Goal: Task Accomplishment & Management: Manage account settings

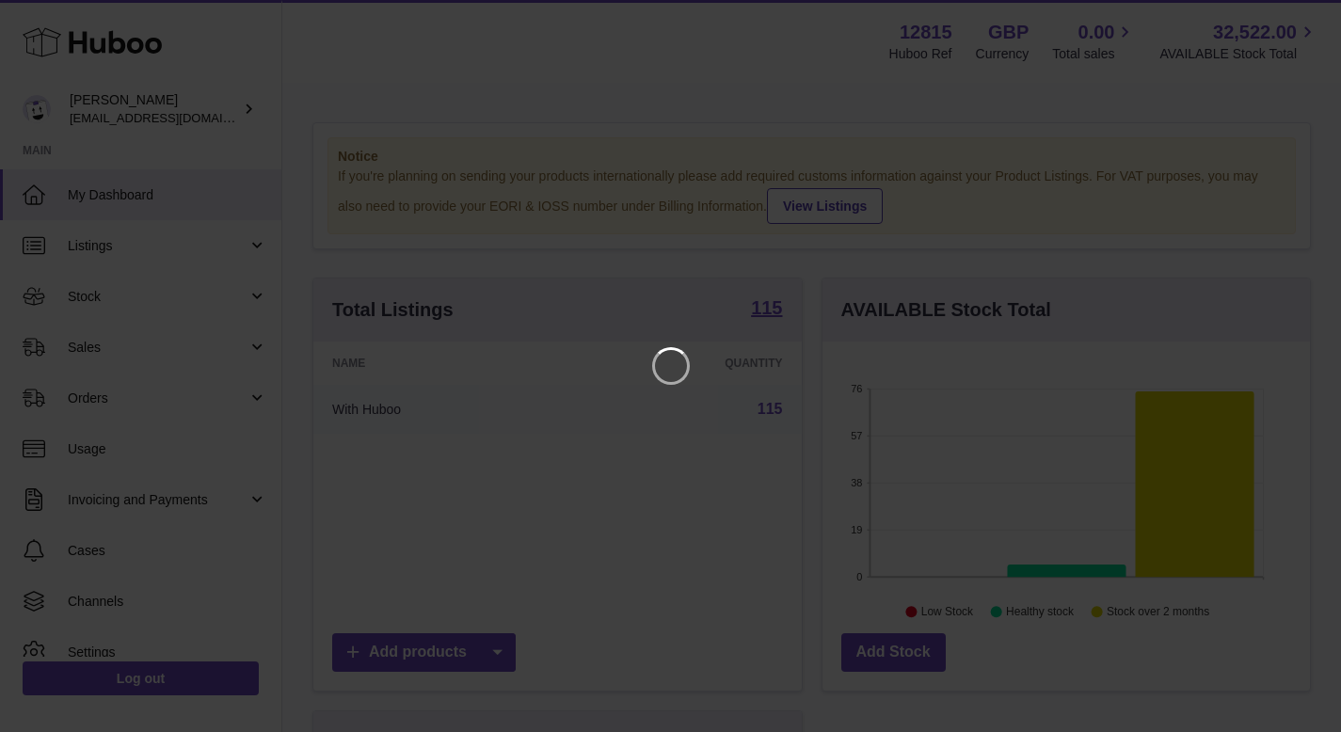
scroll to position [294, 495]
click at [1306, 18] on icon "Close" at bounding box center [1306, 16] width 15 height 15
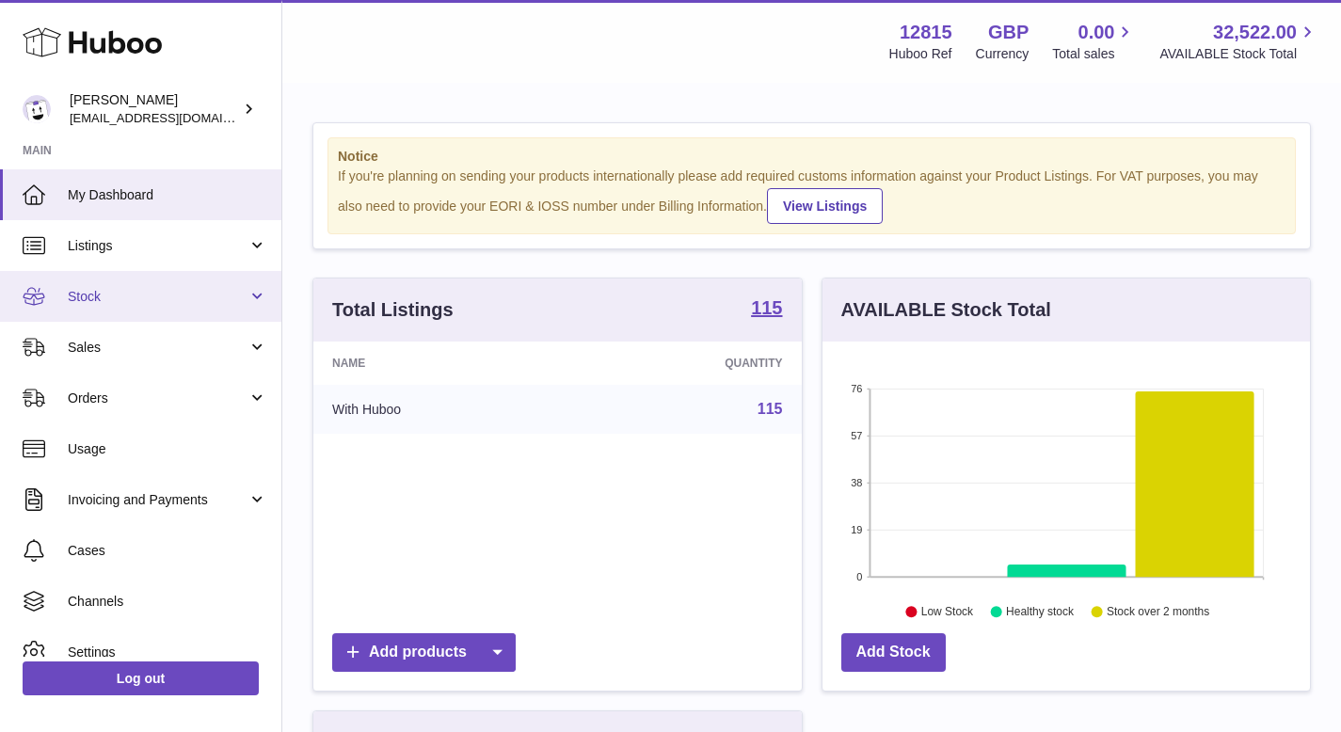
click at [260, 284] on link "Stock" at bounding box center [140, 296] width 281 height 51
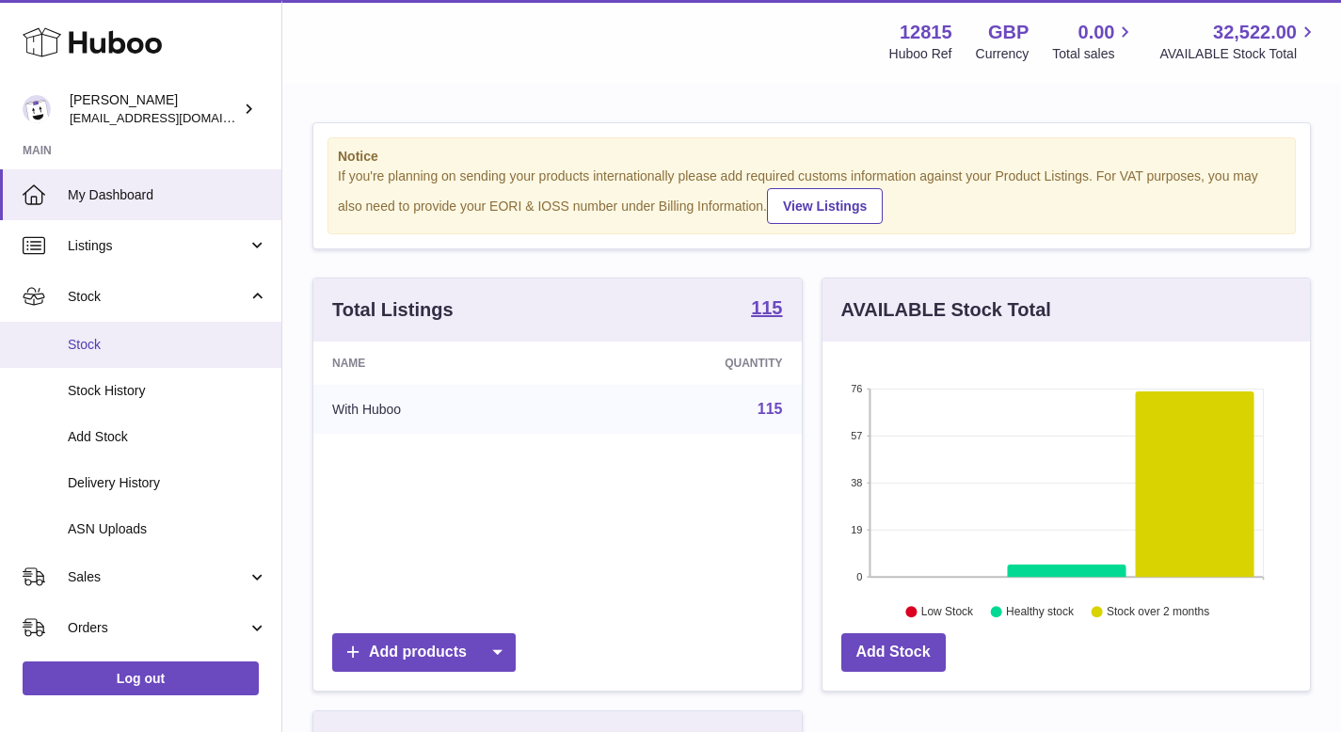
click at [172, 347] on span "Stock" at bounding box center [168, 345] width 200 height 18
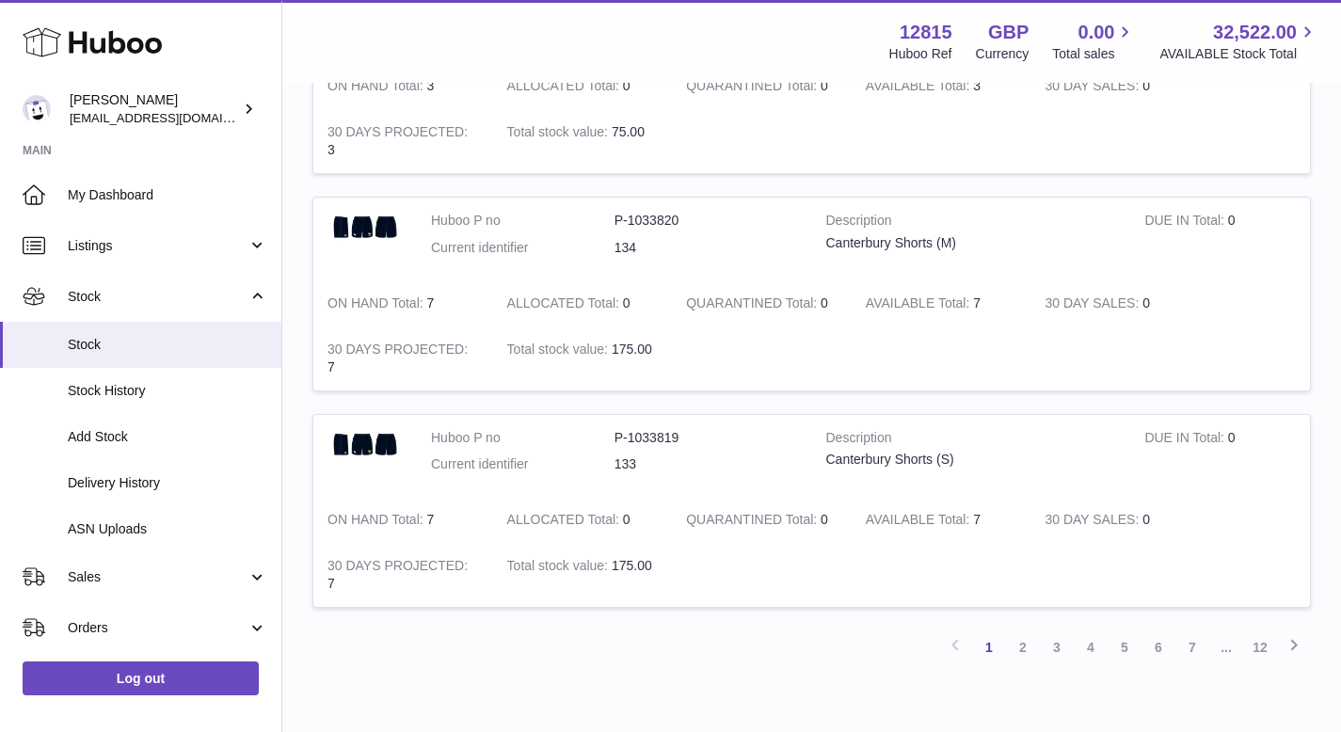
scroll to position [2059, 0]
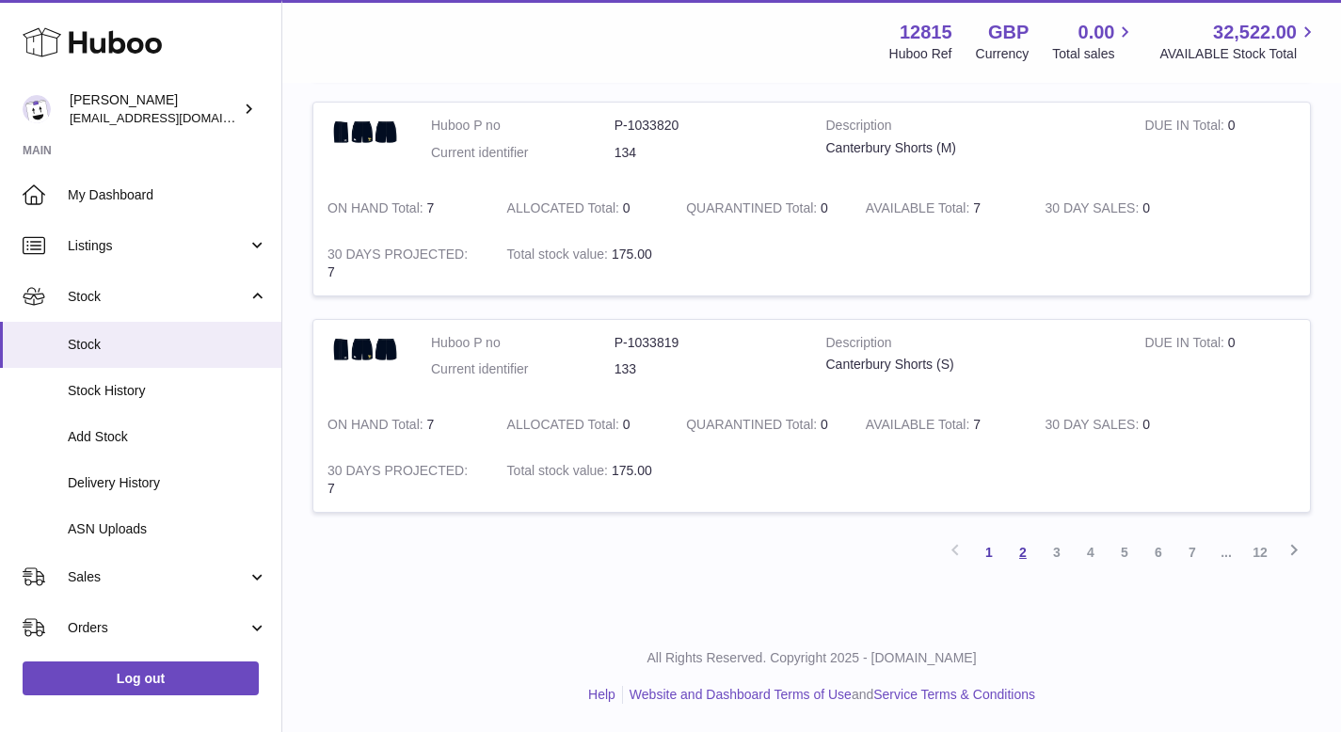
click at [1014, 558] on link "2" at bounding box center [1023, 552] width 34 height 34
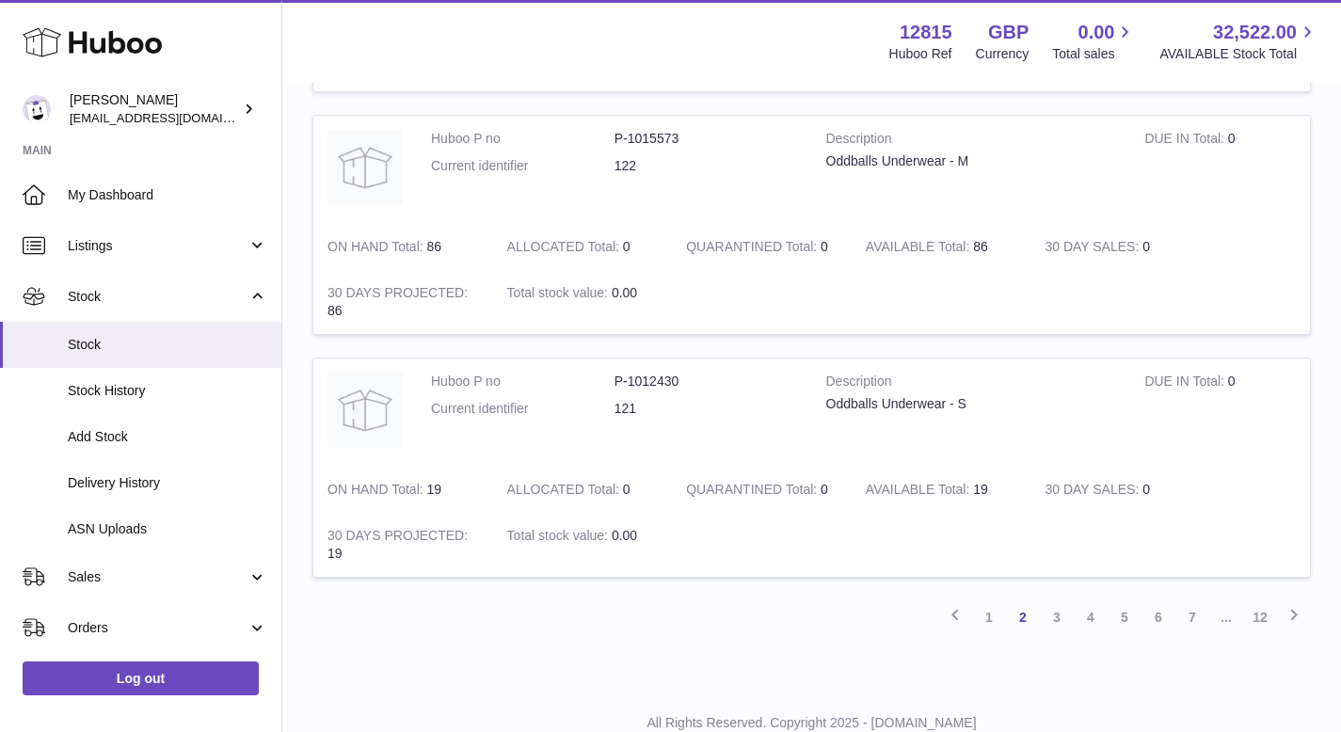
scroll to position [2275, 0]
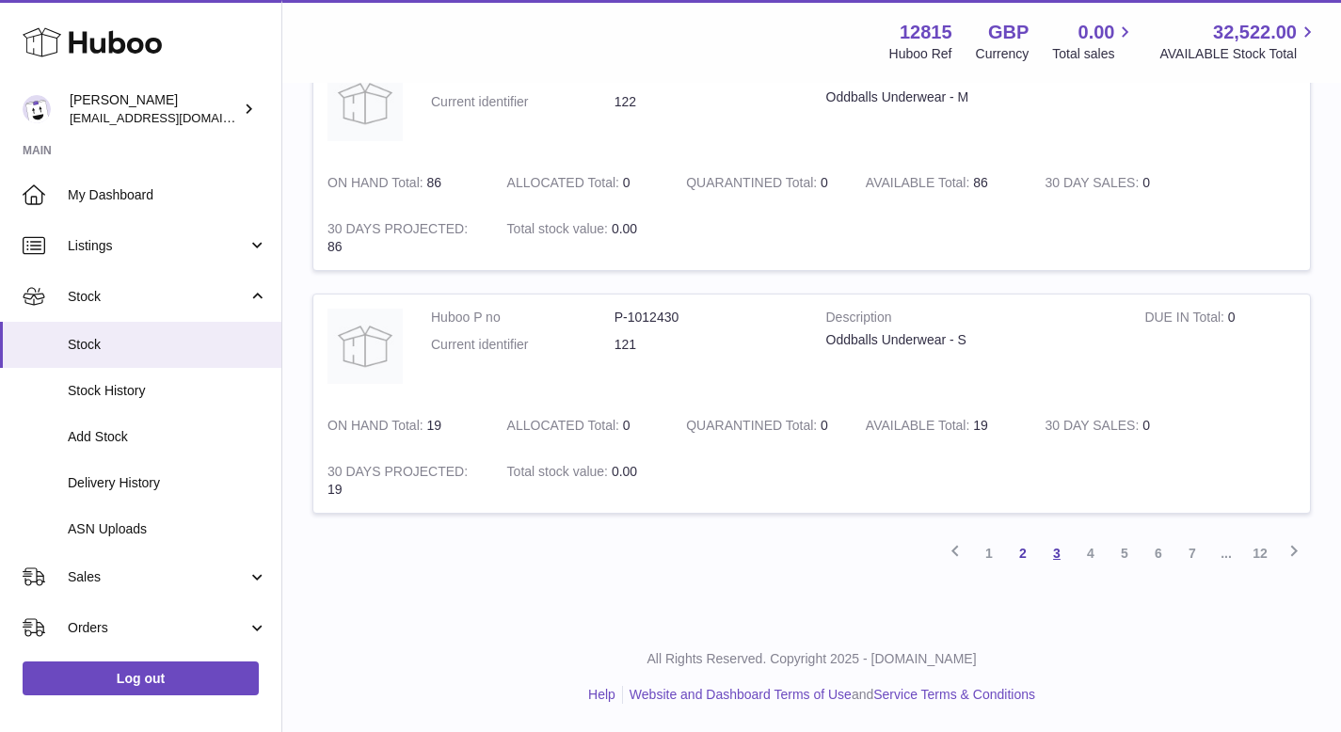
click at [1056, 555] on link "3" at bounding box center [1057, 553] width 34 height 34
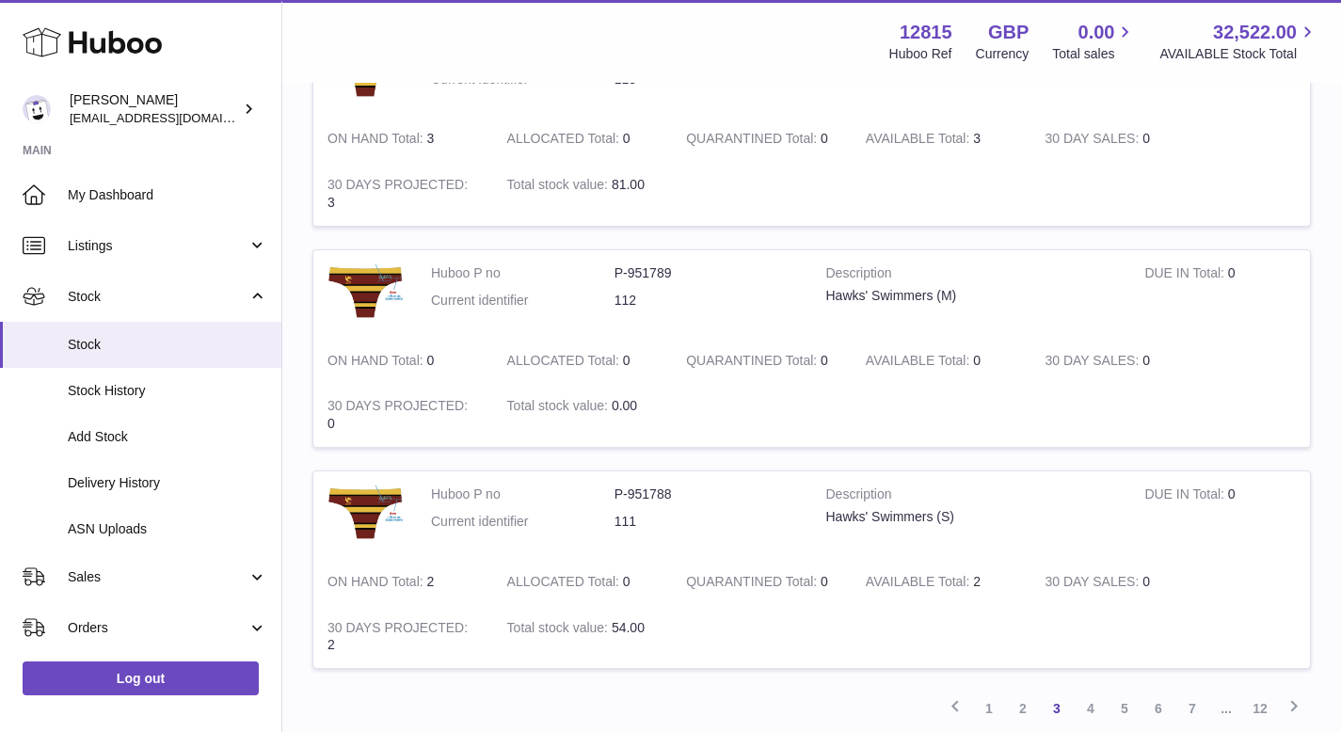
scroll to position [2374, 0]
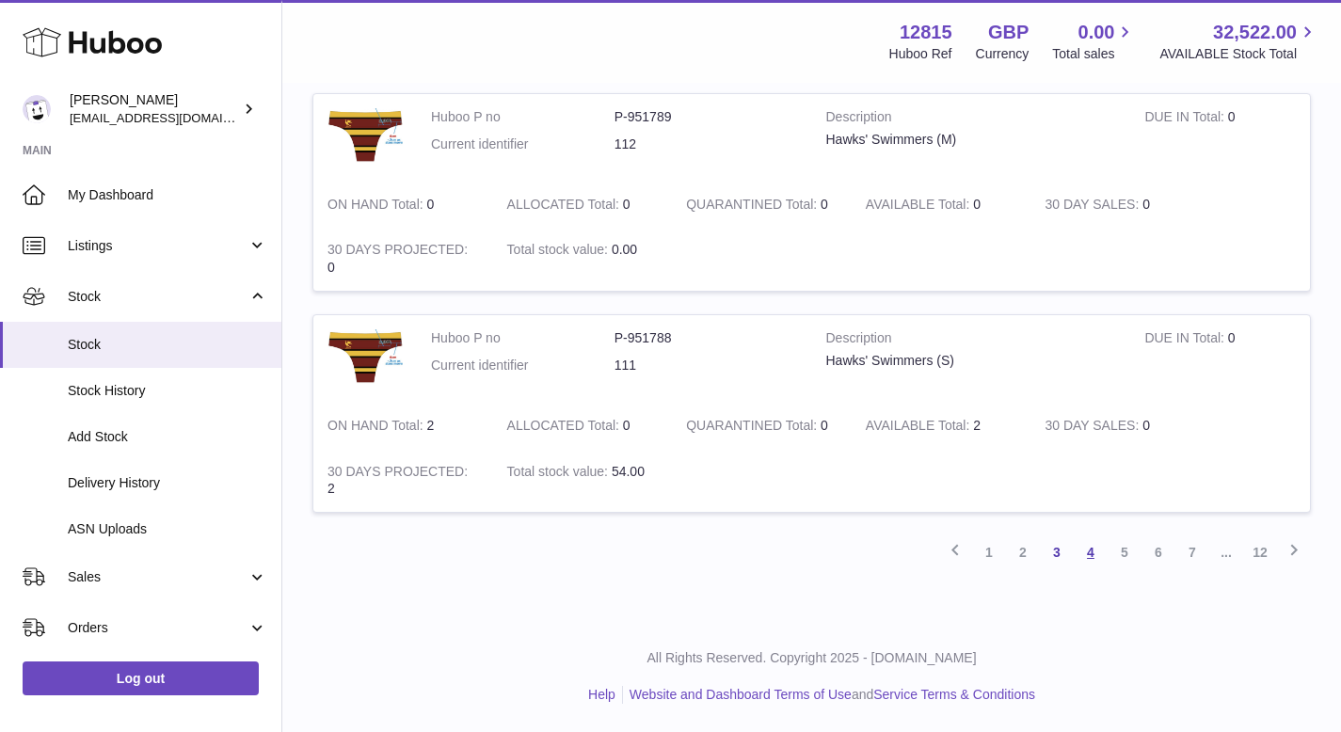
click at [1099, 556] on link "4" at bounding box center [1091, 552] width 34 height 34
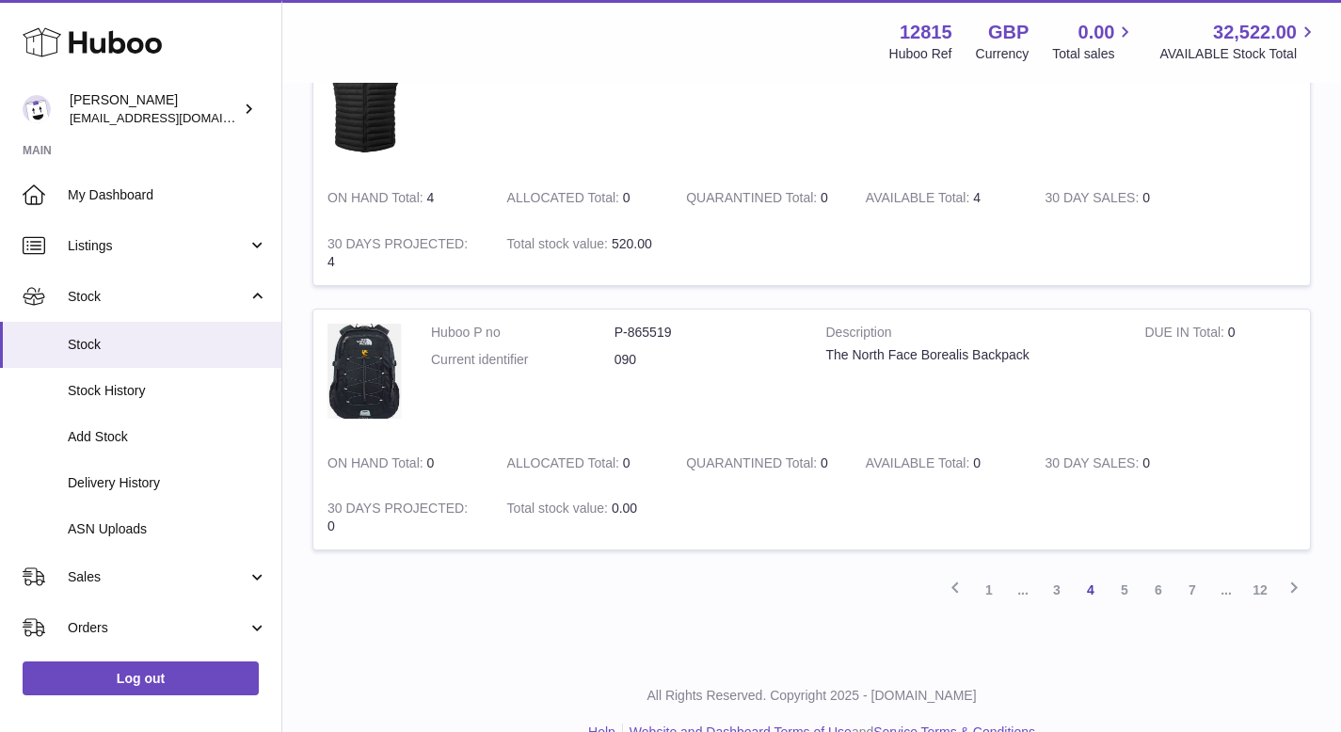
scroll to position [2627, 0]
click at [1129, 585] on link "5" at bounding box center [1125, 589] width 34 height 34
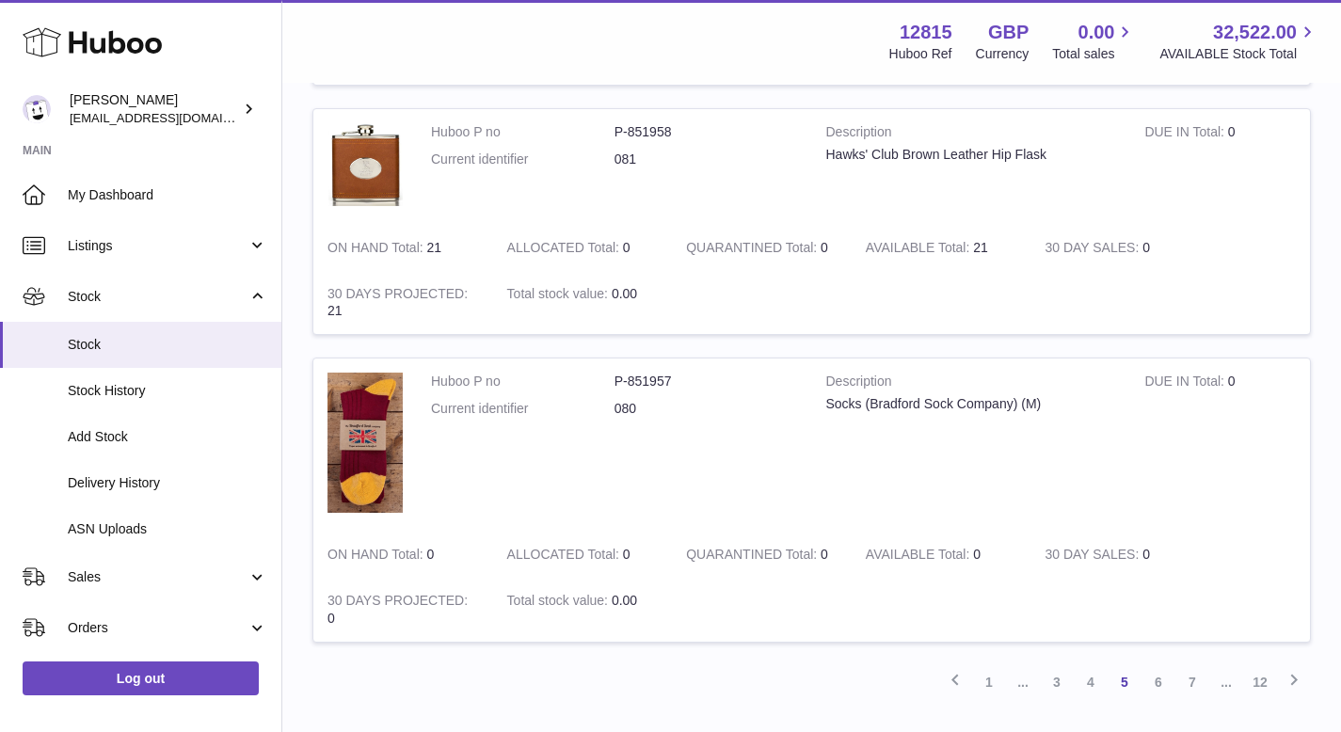
scroll to position [2153, 0]
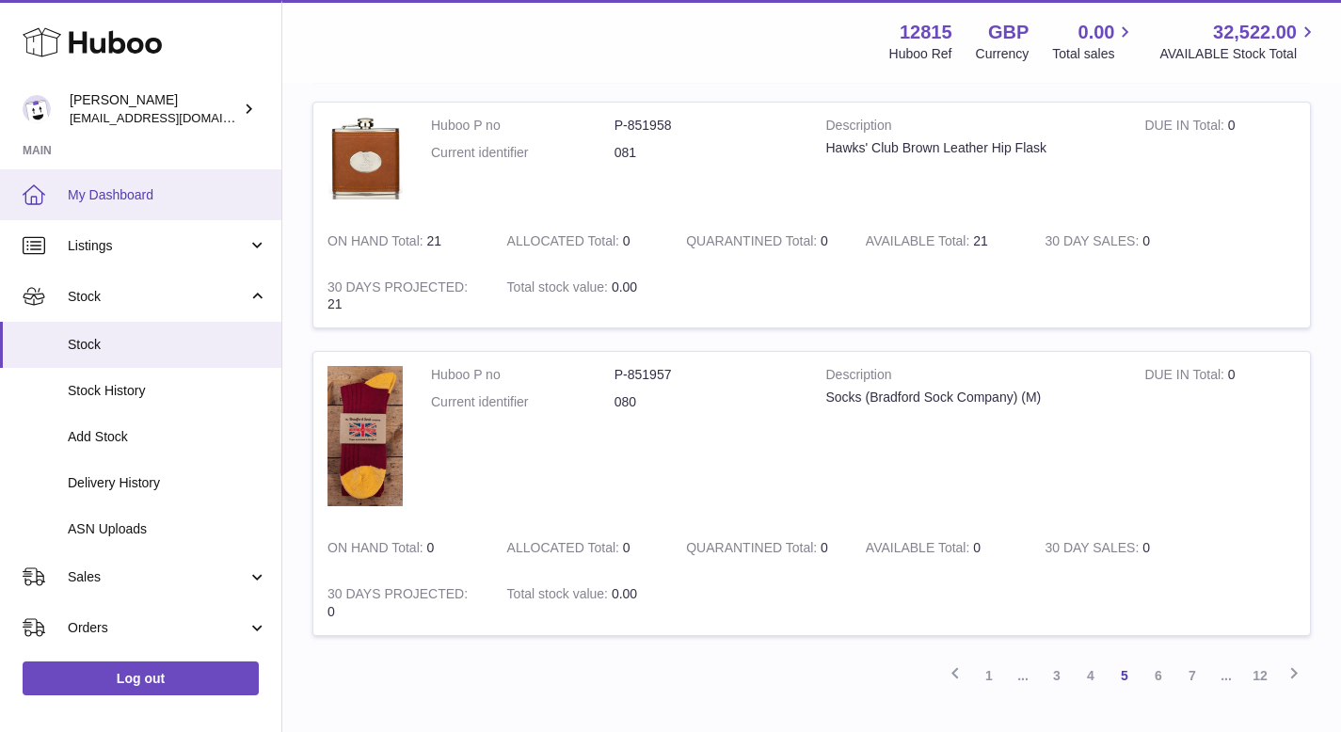
click at [150, 191] on span "My Dashboard" at bounding box center [168, 195] width 200 height 18
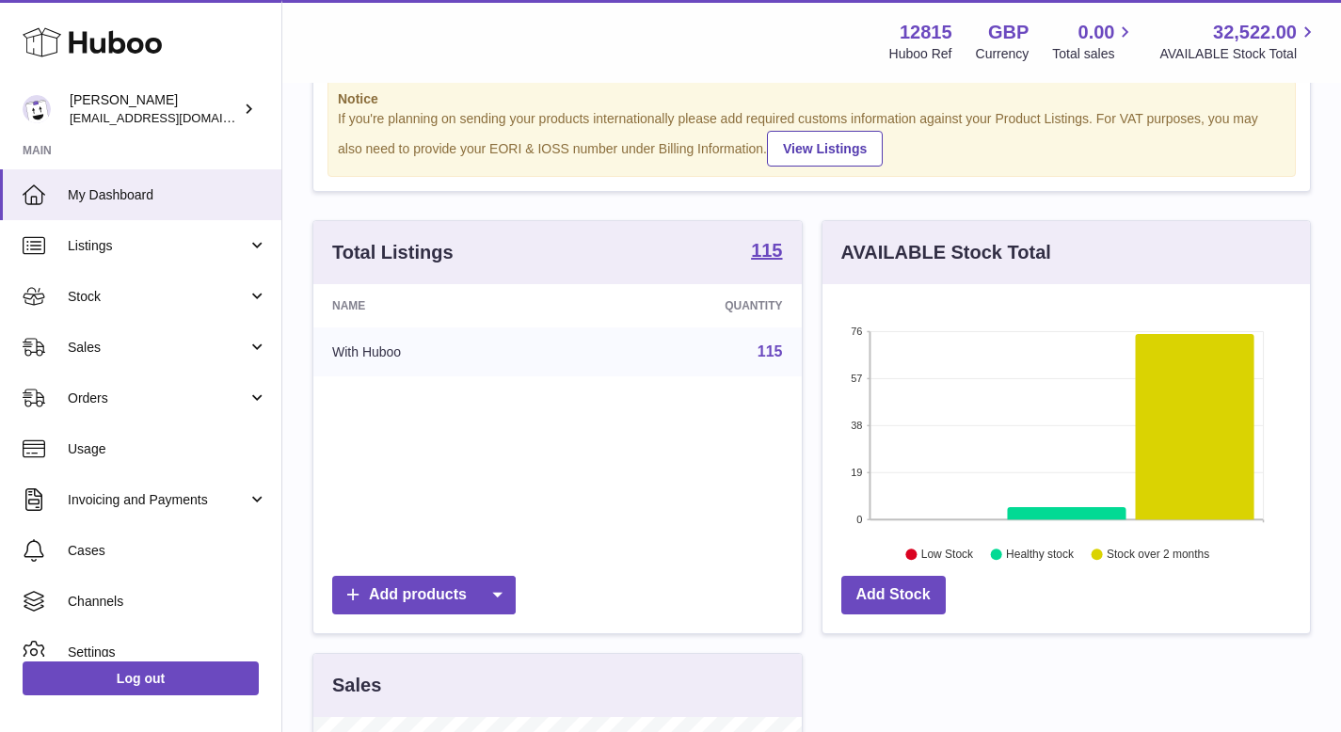
scroll to position [58, 0]
click at [1064, 513] on icon at bounding box center [1066, 512] width 119 height 12
click at [1049, 513] on icon at bounding box center [1066, 512] width 119 height 12
click at [1028, 511] on icon at bounding box center [1066, 512] width 119 height 12
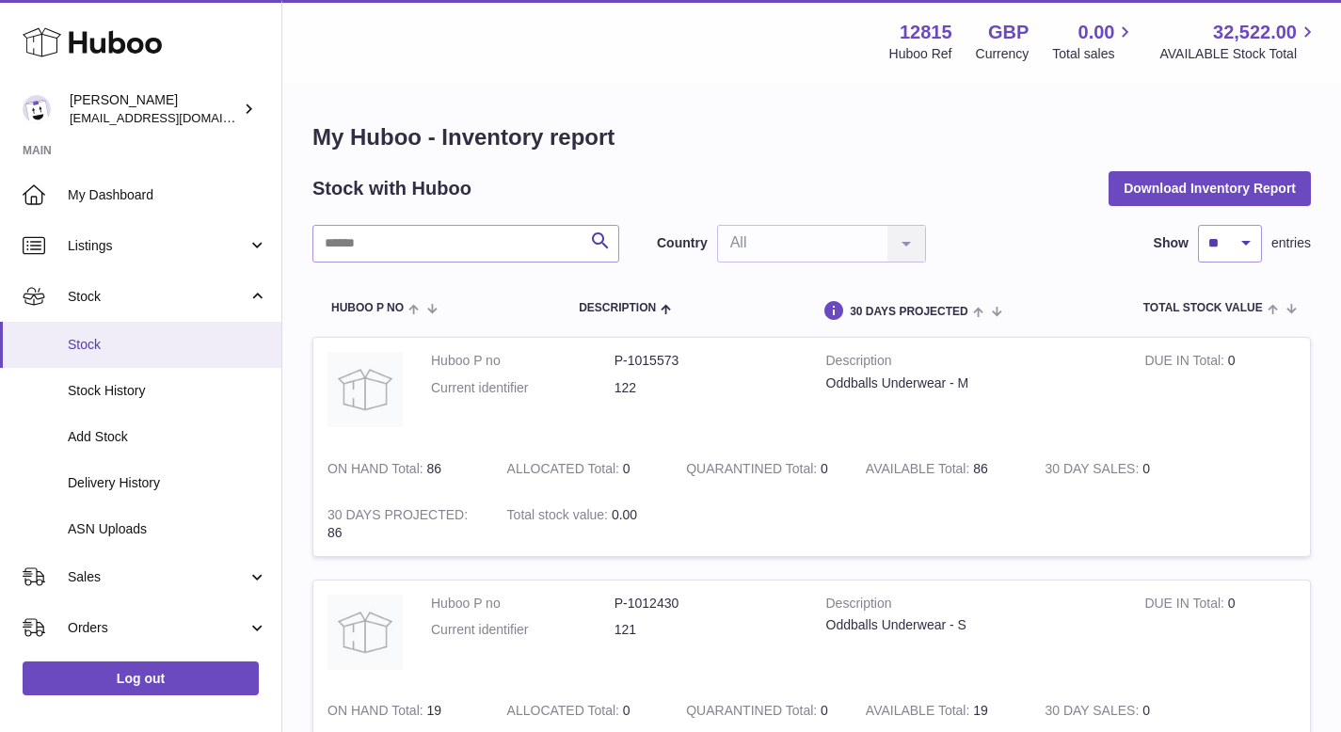
click at [105, 337] on span "Stock" at bounding box center [168, 345] width 200 height 18
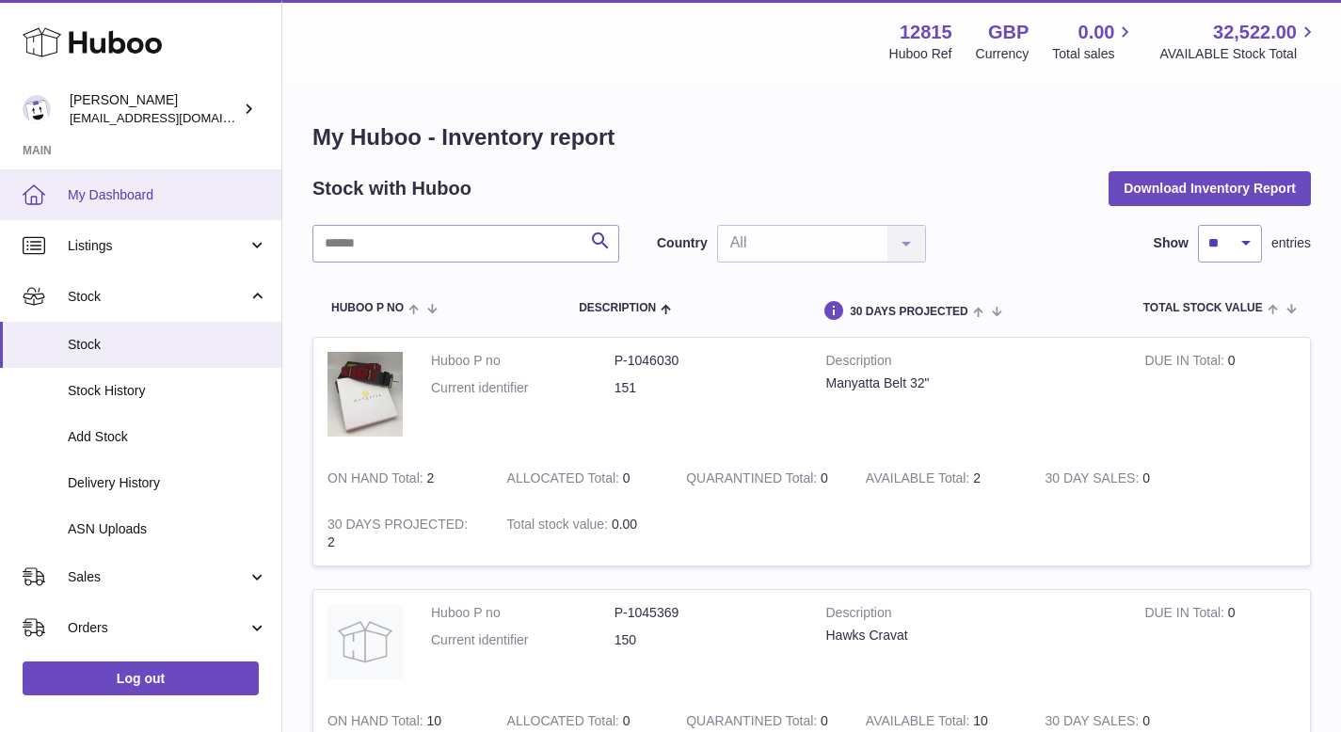
click at [91, 192] on span "My Dashboard" at bounding box center [168, 195] width 200 height 18
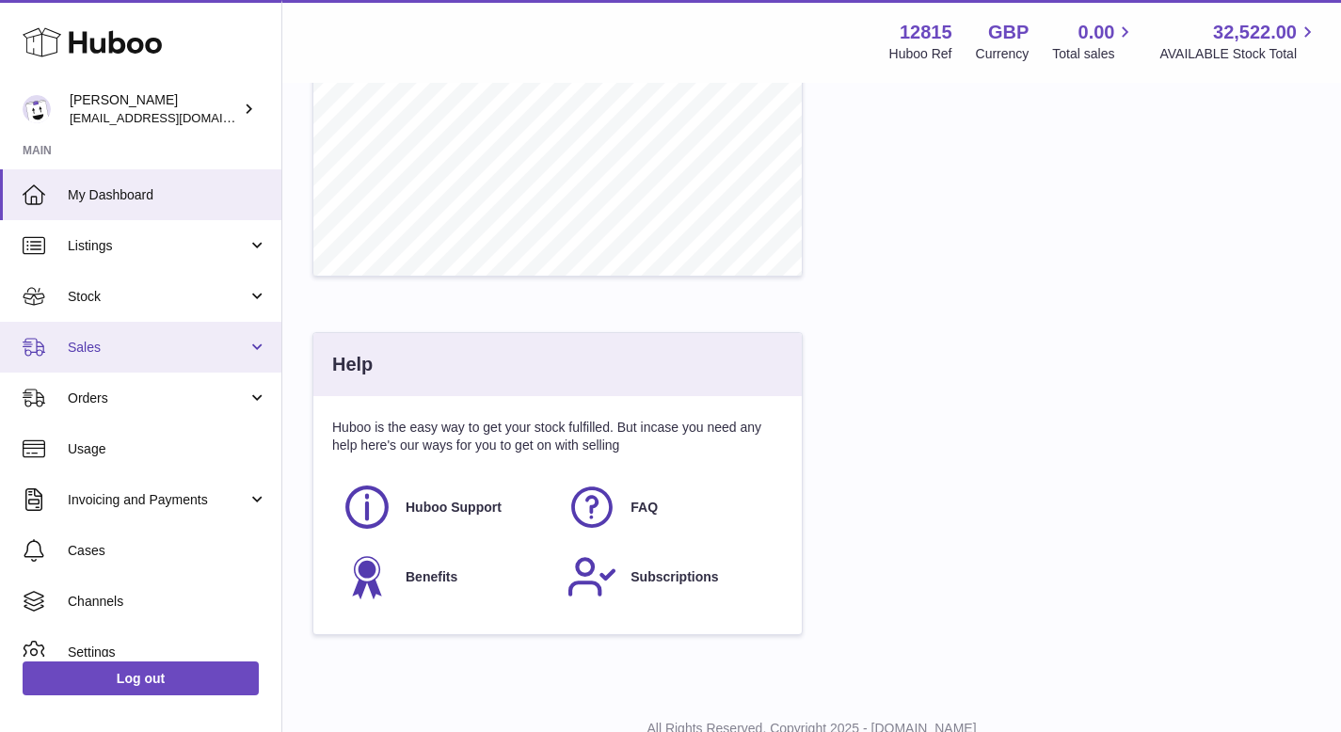
click at [254, 353] on link "Sales" at bounding box center [140, 347] width 281 height 51
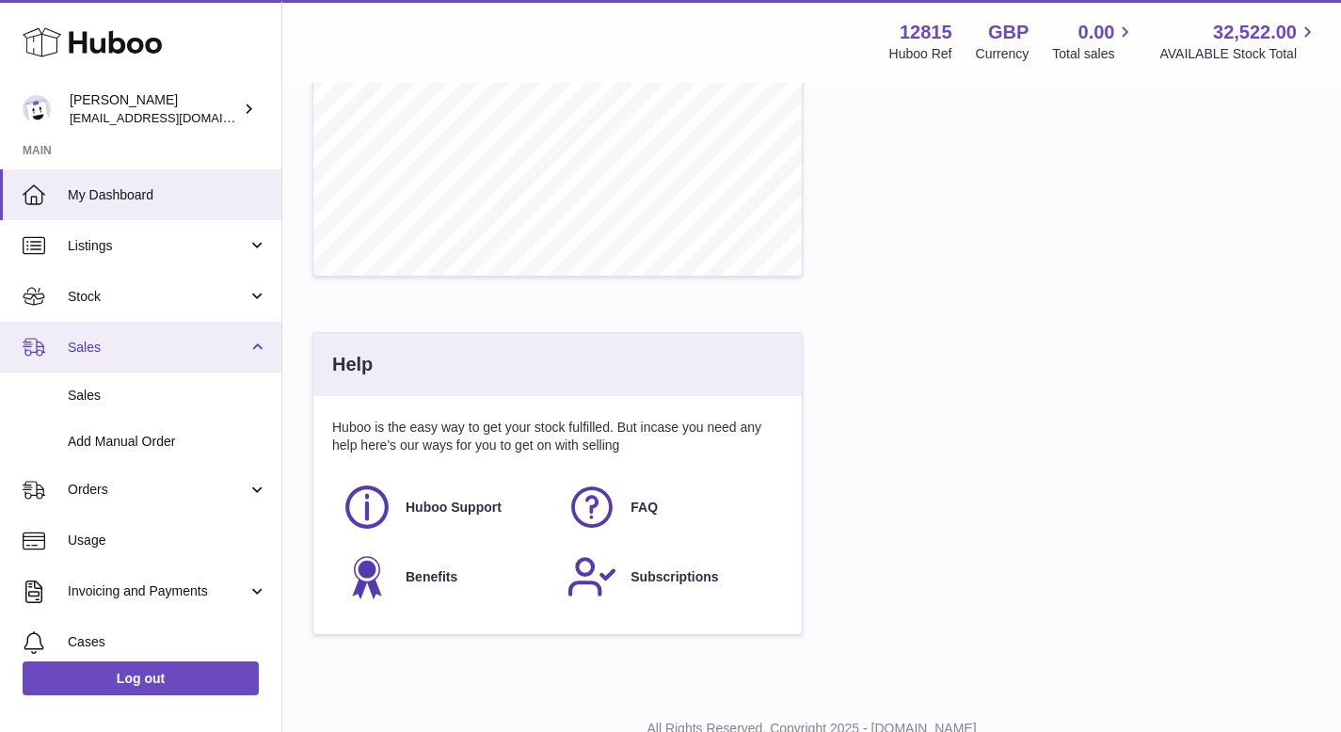
click at [254, 353] on link "Sales" at bounding box center [140, 347] width 281 height 51
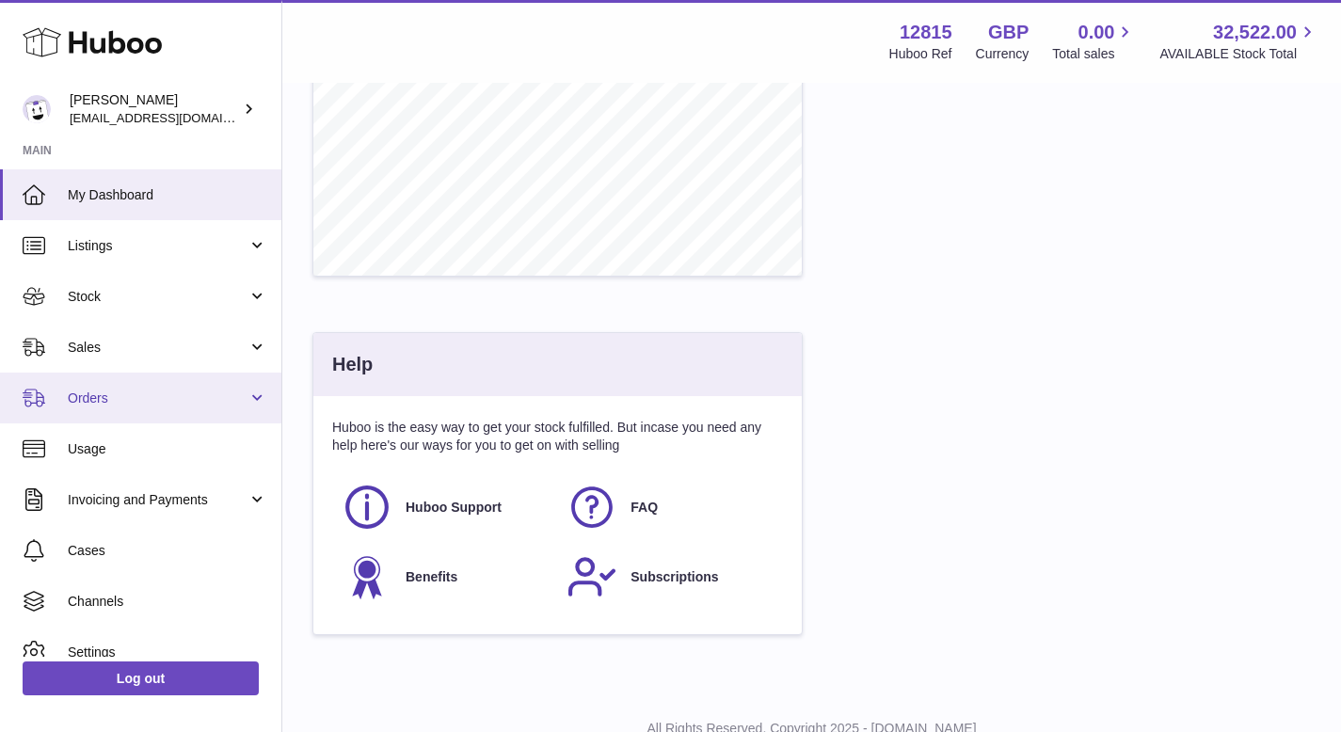
click at [244, 404] on link "Orders" at bounding box center [140, 398] width 281 height 51
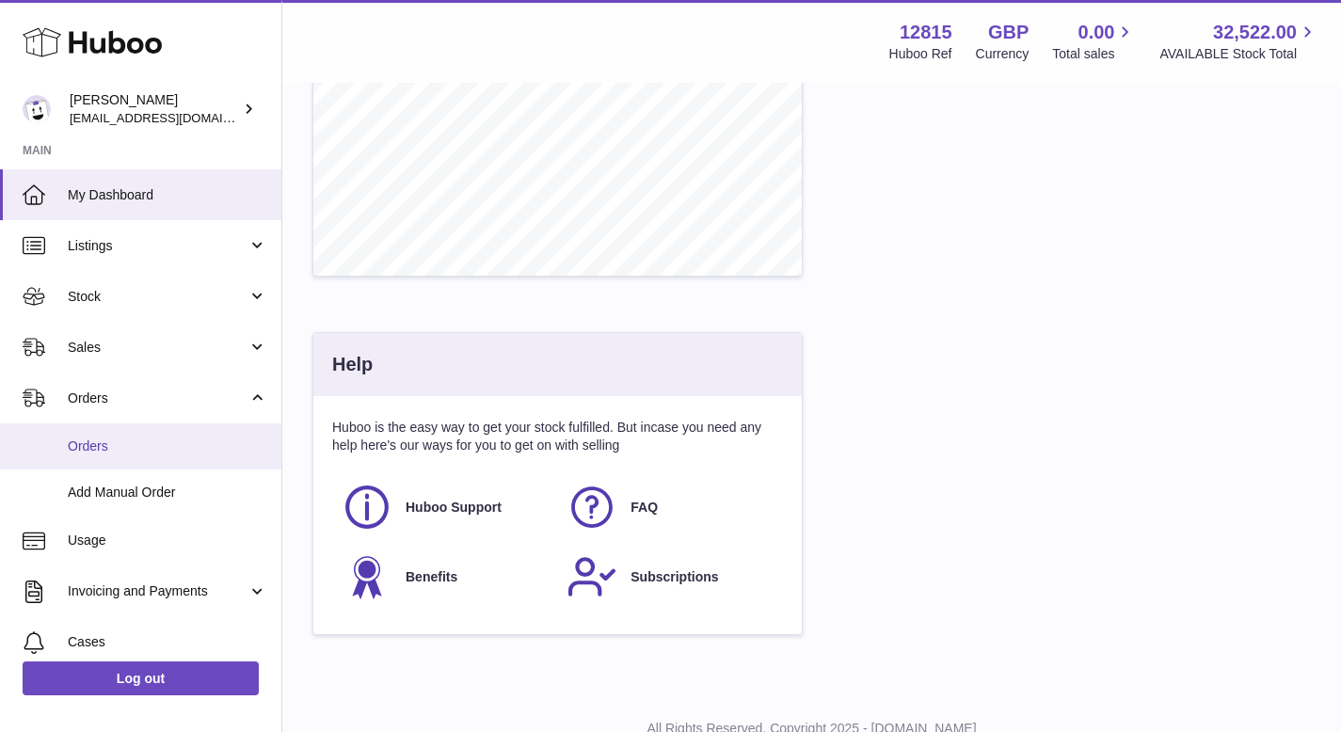
click at [154, 438] on span "Orders" at bounding box center [168, 447] width 200 height 18
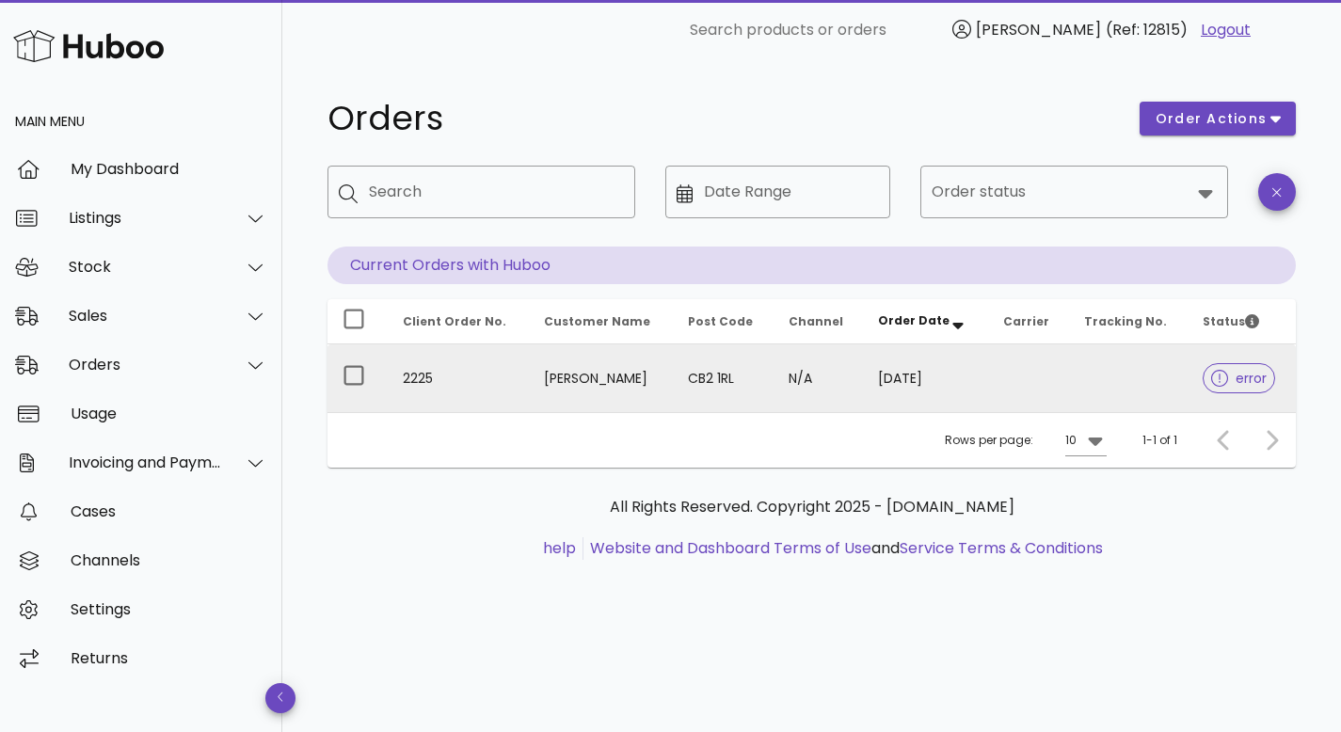
click at [1224, 375] on div at bounding box center [1223, 378] width 24 height 19
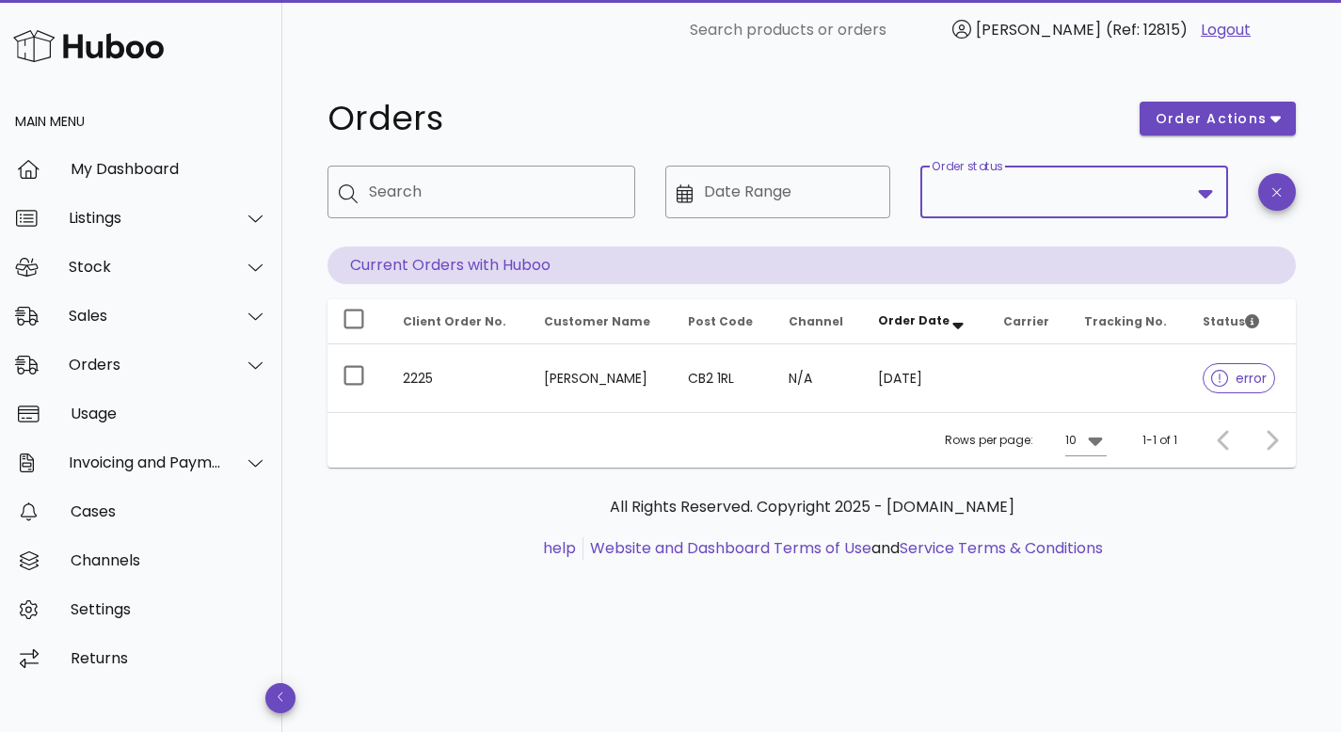
click at [1046, 195] on input "Order status" at bounding box center [1061, 192] width 259 height 30
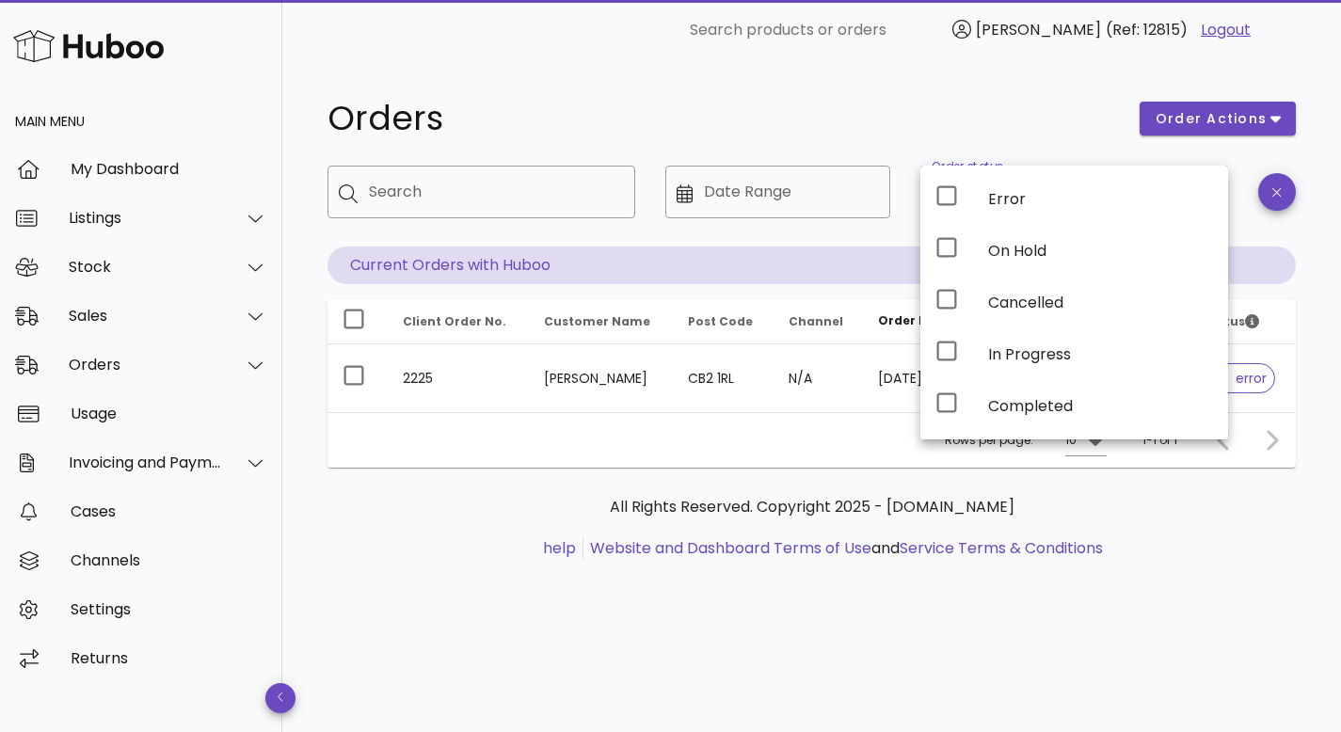
click at [1031, 120] on h1 "Orders" at bounding box center [722, 119] width 790 height 34
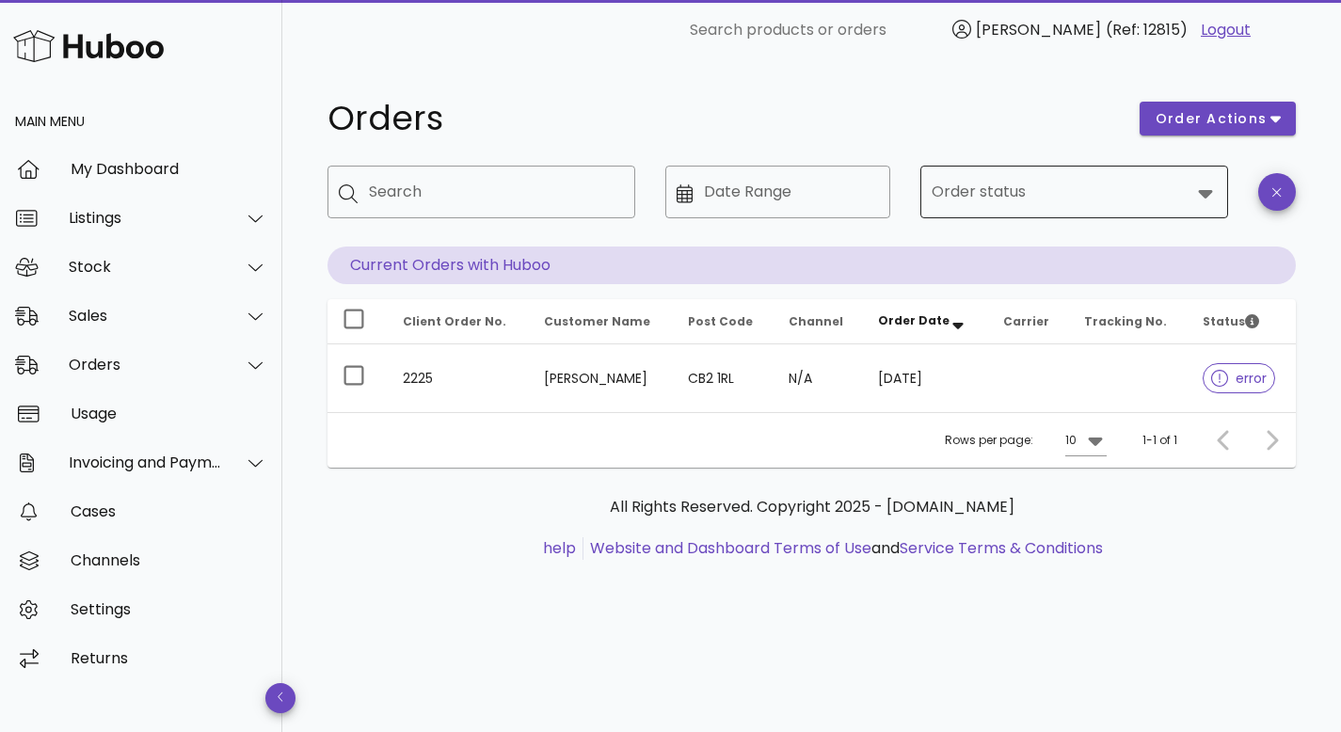
click at [1206, 190] on icon at bounding box center [1206, 194] width 14 height 8
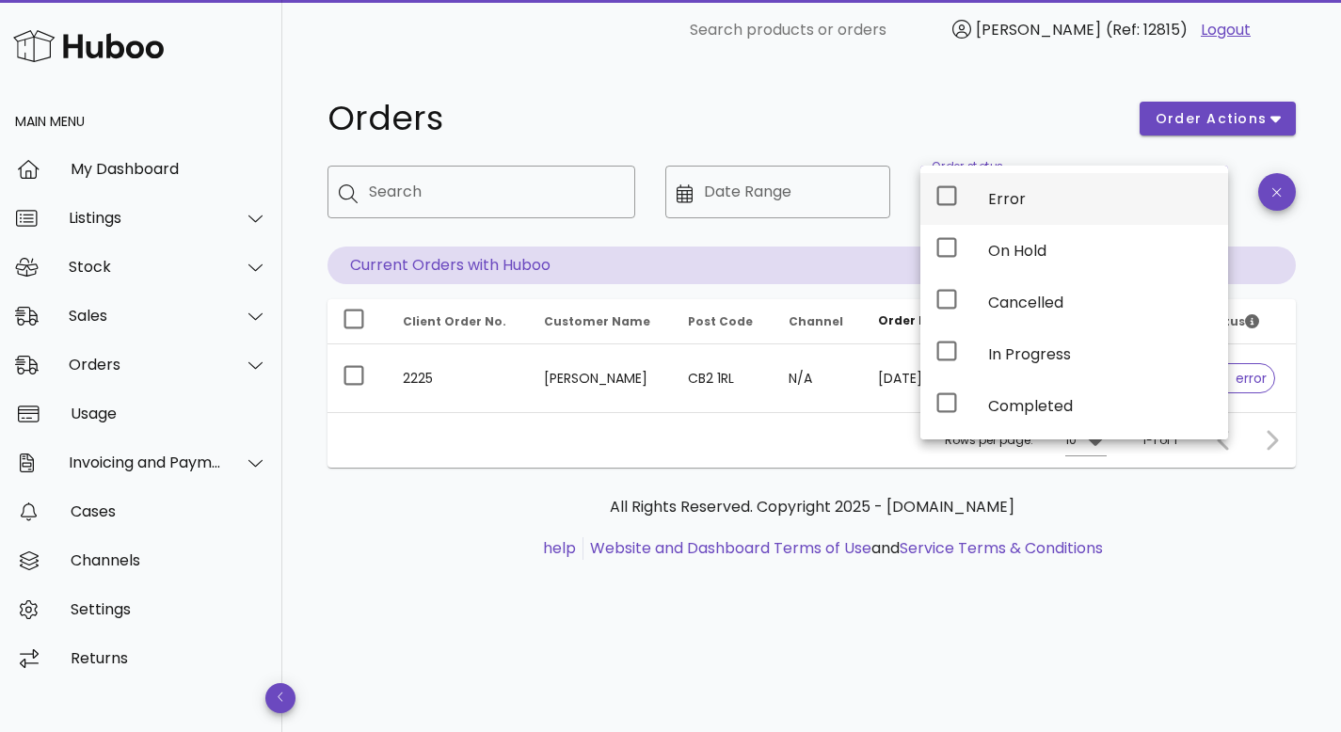
click at [1065, 189] on div "Error" at bounding box center [1100, 199] width 225 height 40
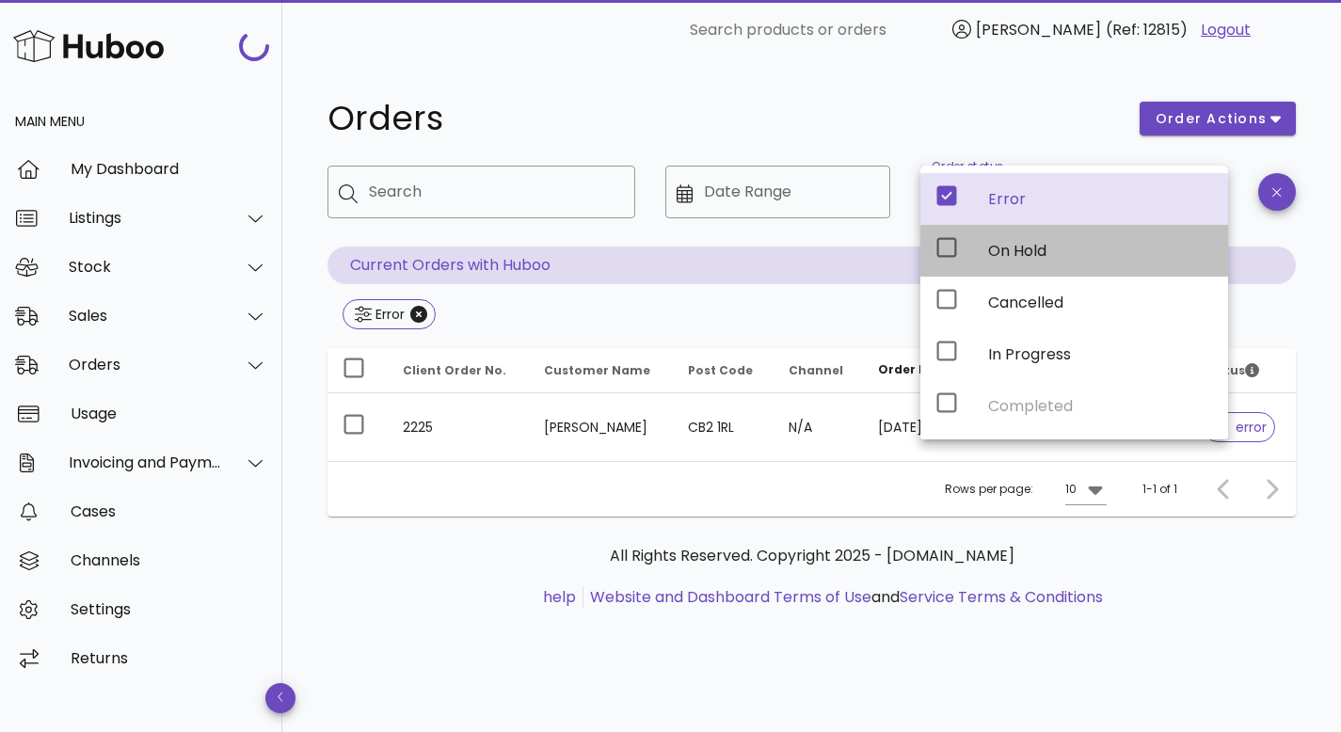
click at [991, 249] on div "On Hold" at bounding box center [1100, 251] width 225 height 18
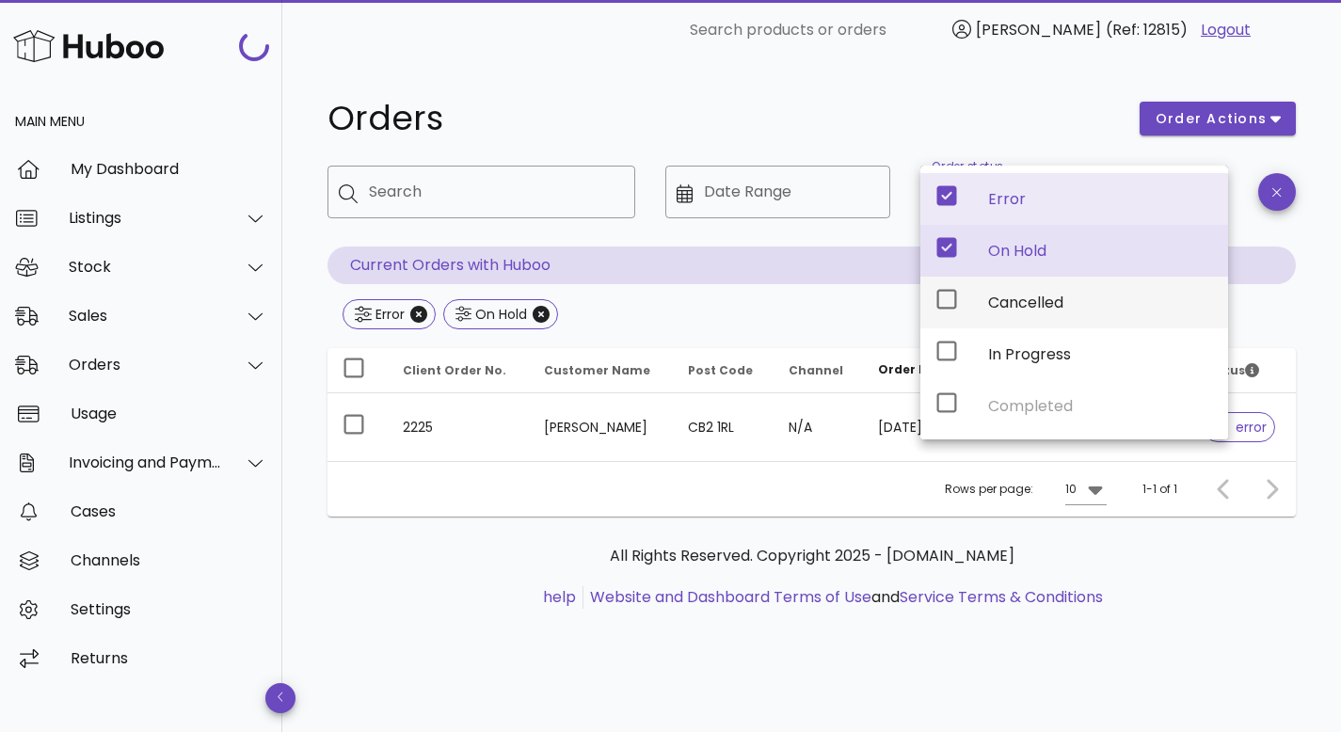
click at [987, 295] on div "Cancelled" at bounding box center [1074, 303] width 308 height 52
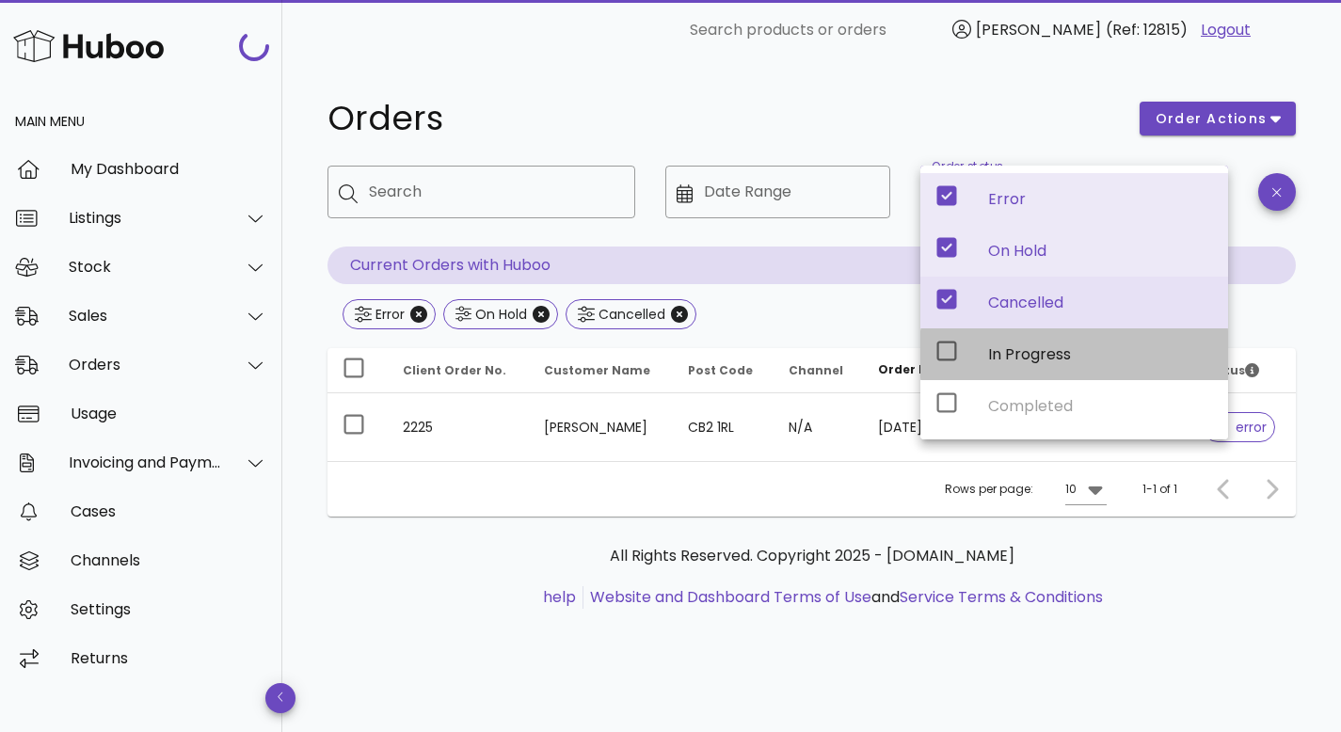
click at [997, 360] on div "In Progress" at bounding box center [1100, 354] width 225 height 18
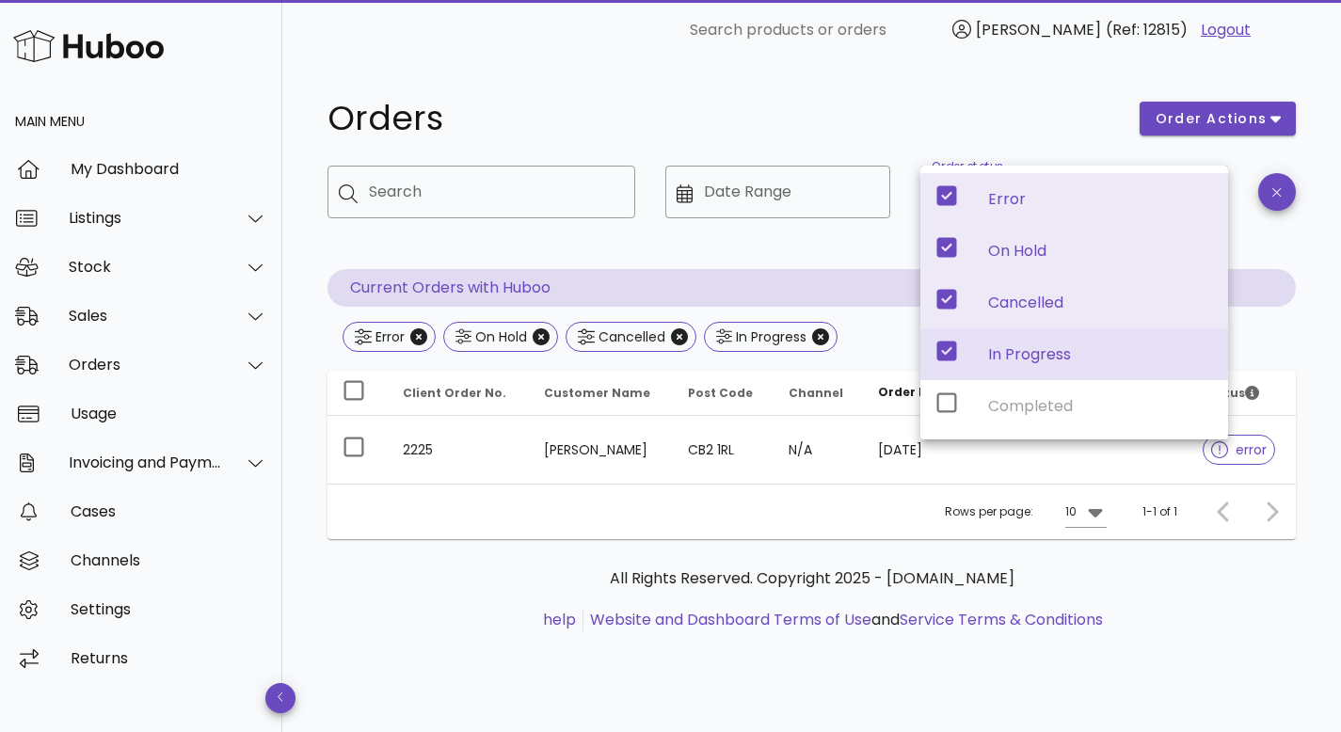
click at [882, 112] on h1 "Orders" at bounding box center [722, 119] width 790 height 34
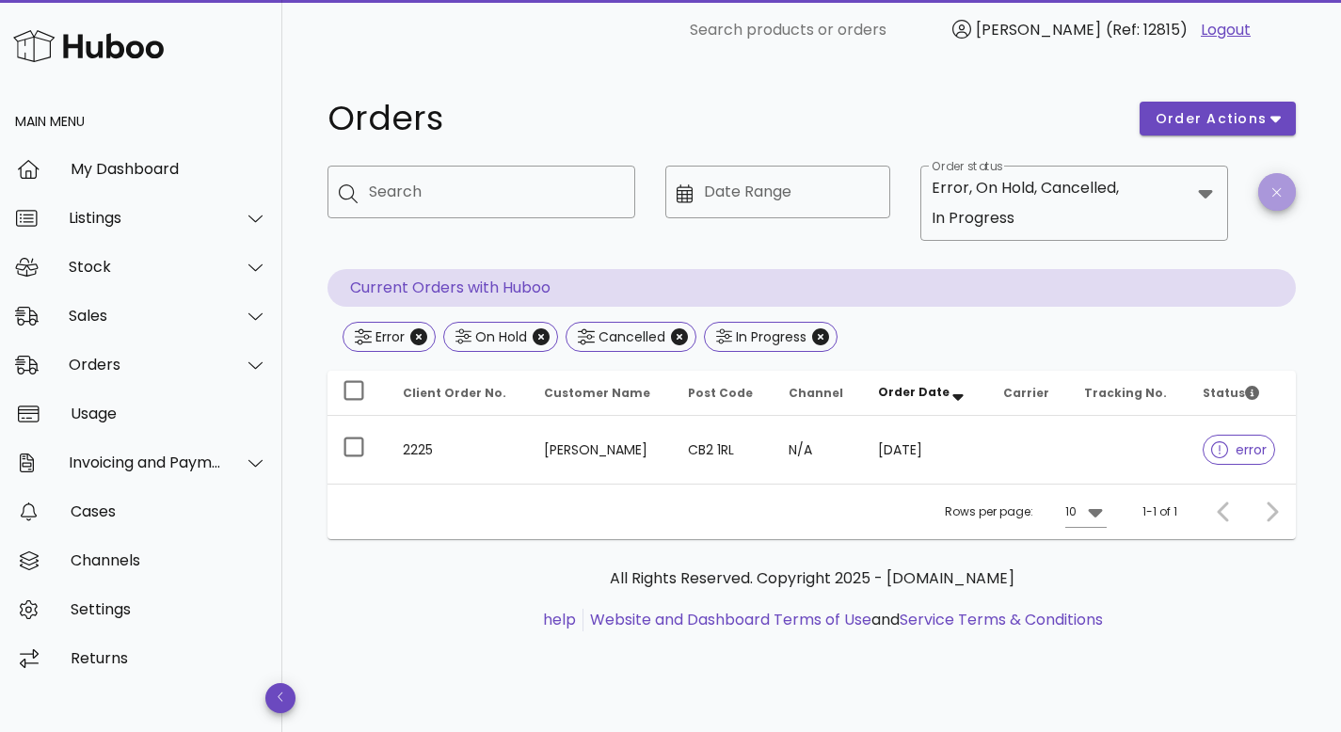
click at [1275, 183] on button "button" at bounding box center [1277, 192] width 38 height 38
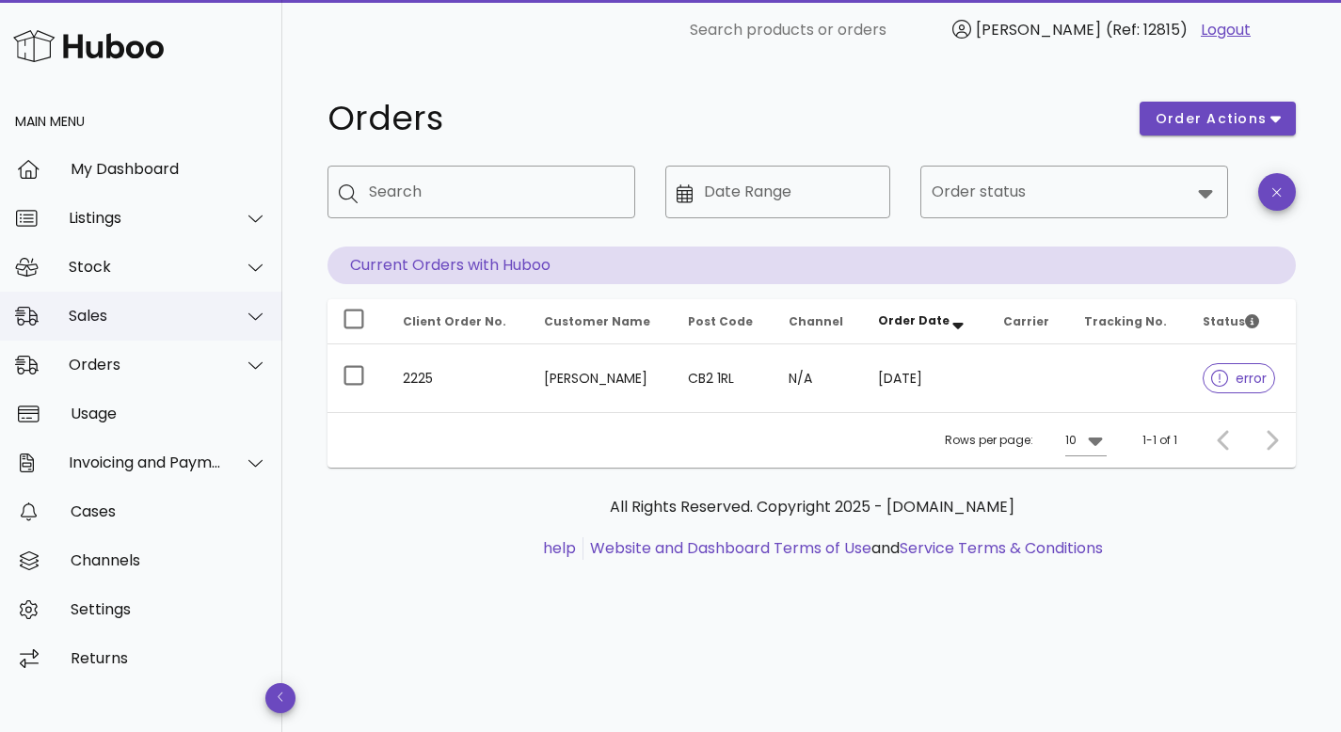
click at [241, 311] on div at bounding box center [244, 316] width 45 height 47
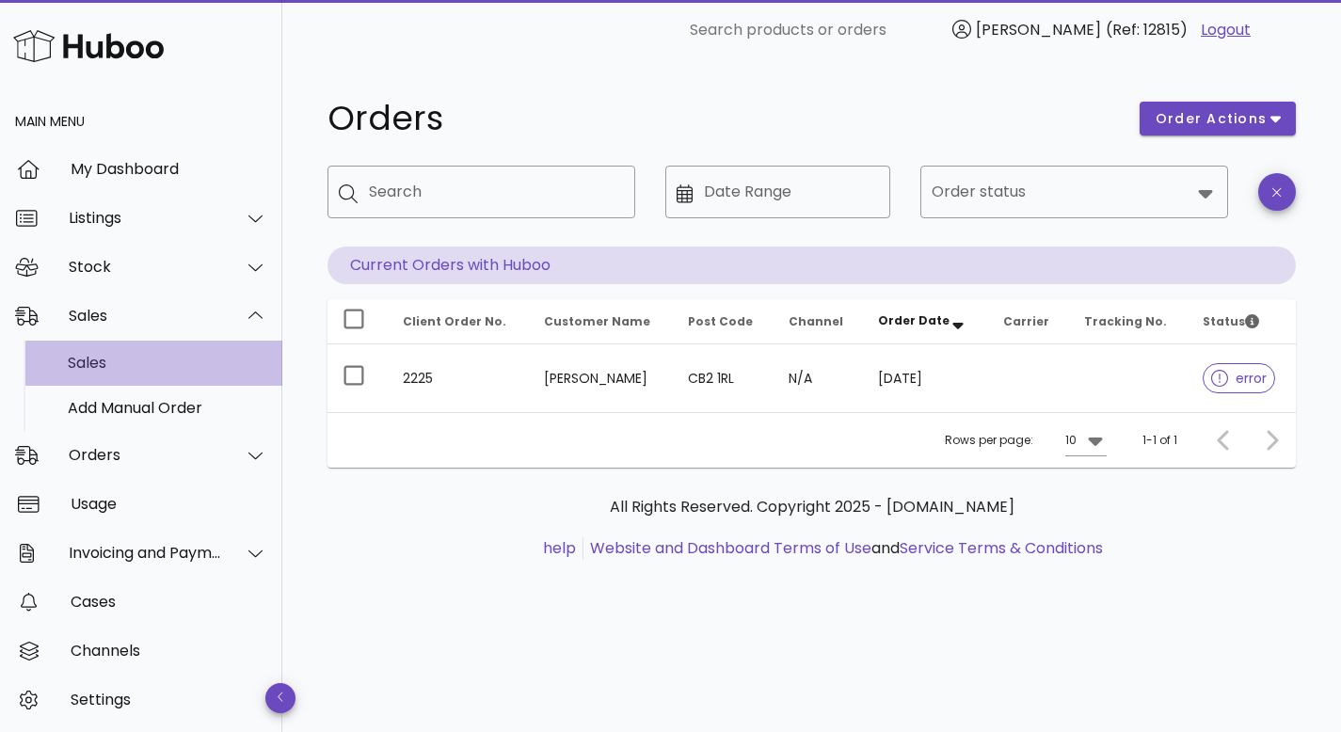
click at [157, 367] on div "Sales" at bounding box center [168, 363] width 200 height 18
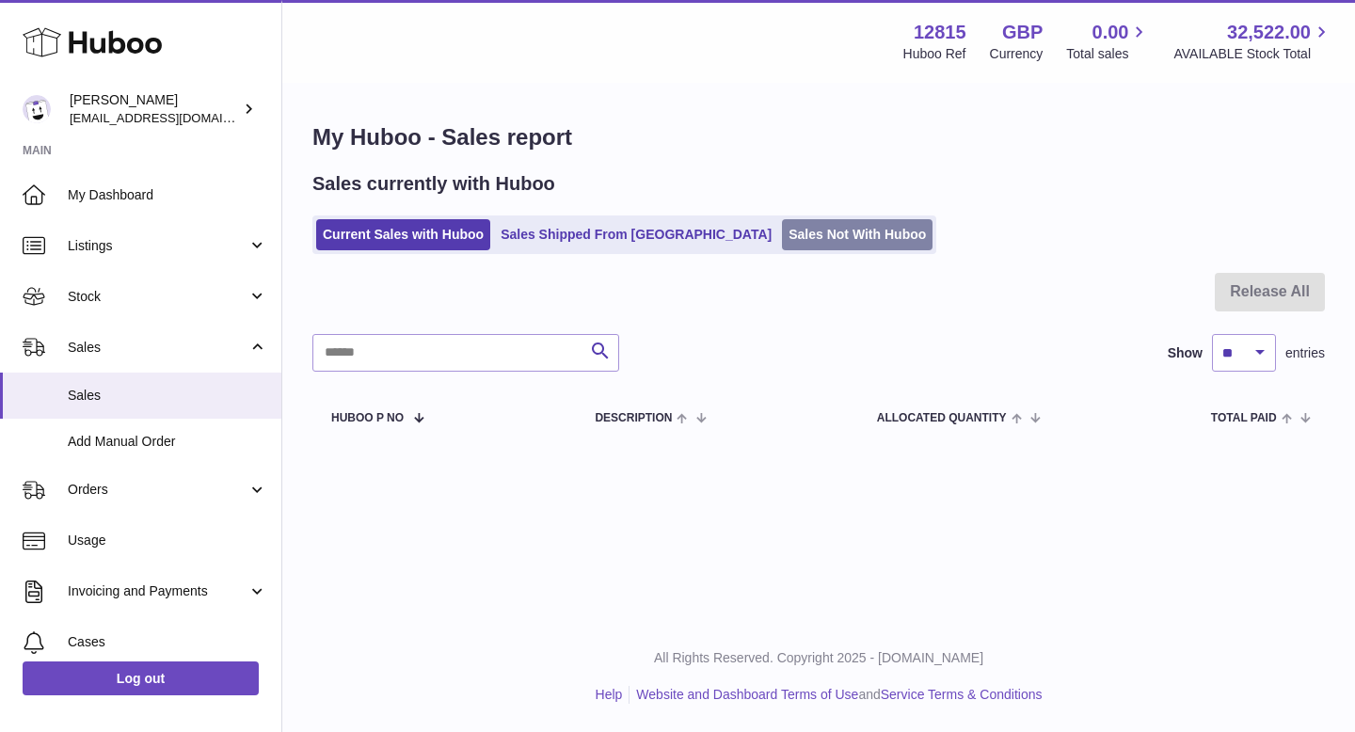
click at [782, 234] on link "Sales Not With Huboo" at bounding box center [857, 234] width 151 height 31
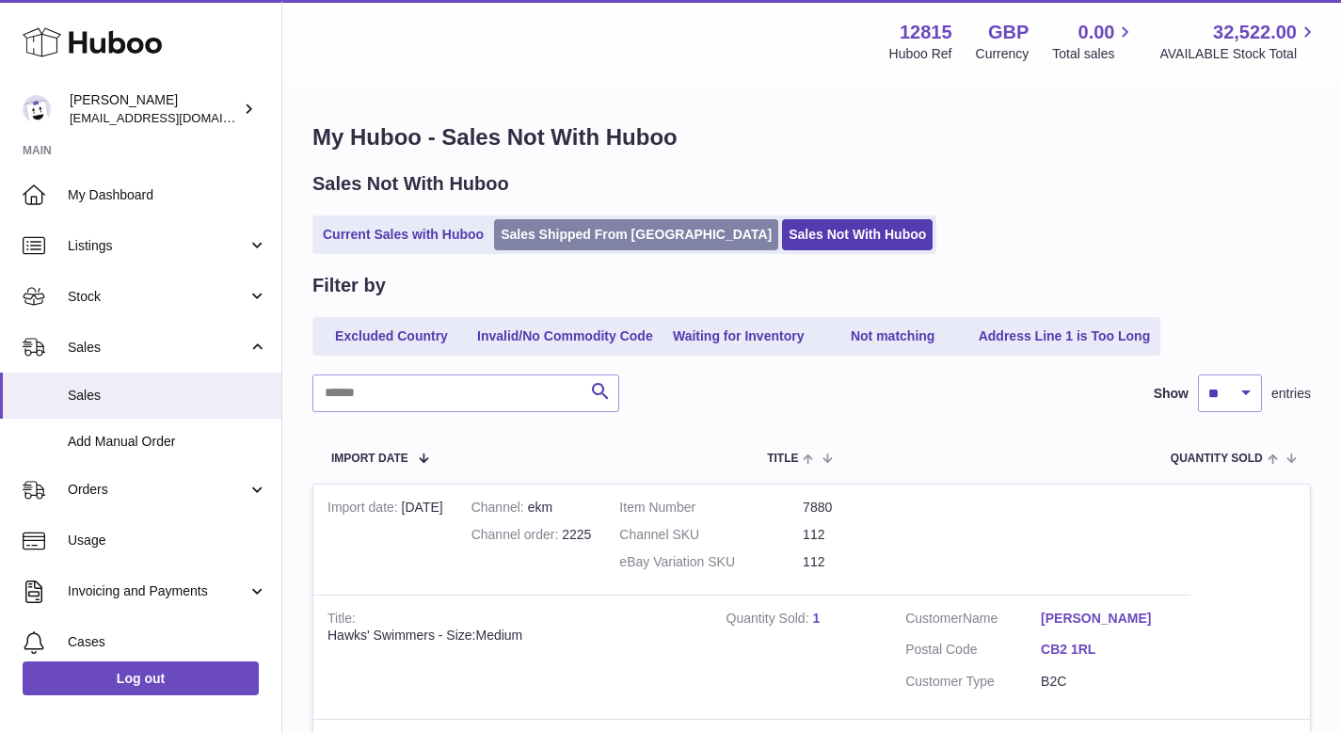
click at [551, 232] on link "Sales Shipped From [GEOGRAPHIC_DATA]" at bounding box center [636, 234] width 284 height 31
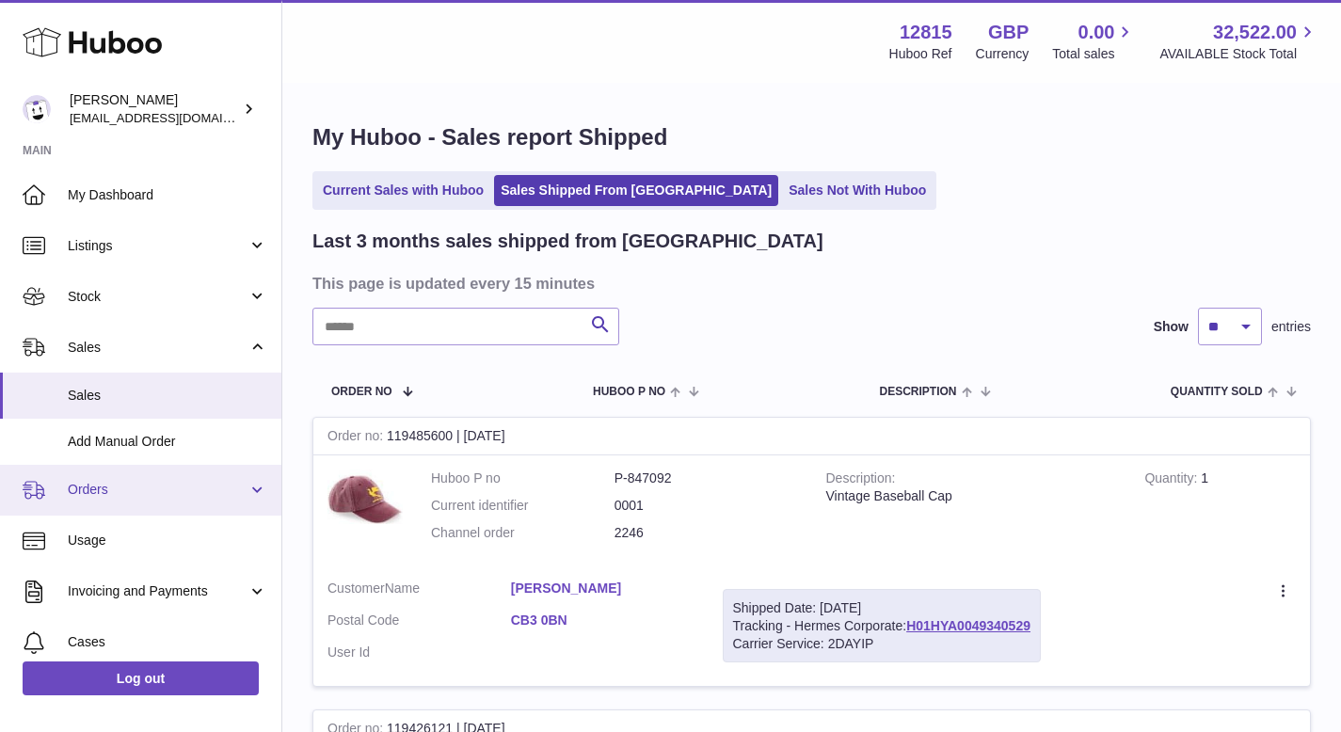
click at [124, 507] on link "Orders" at bounding box center [140, 490] width 281 height 51
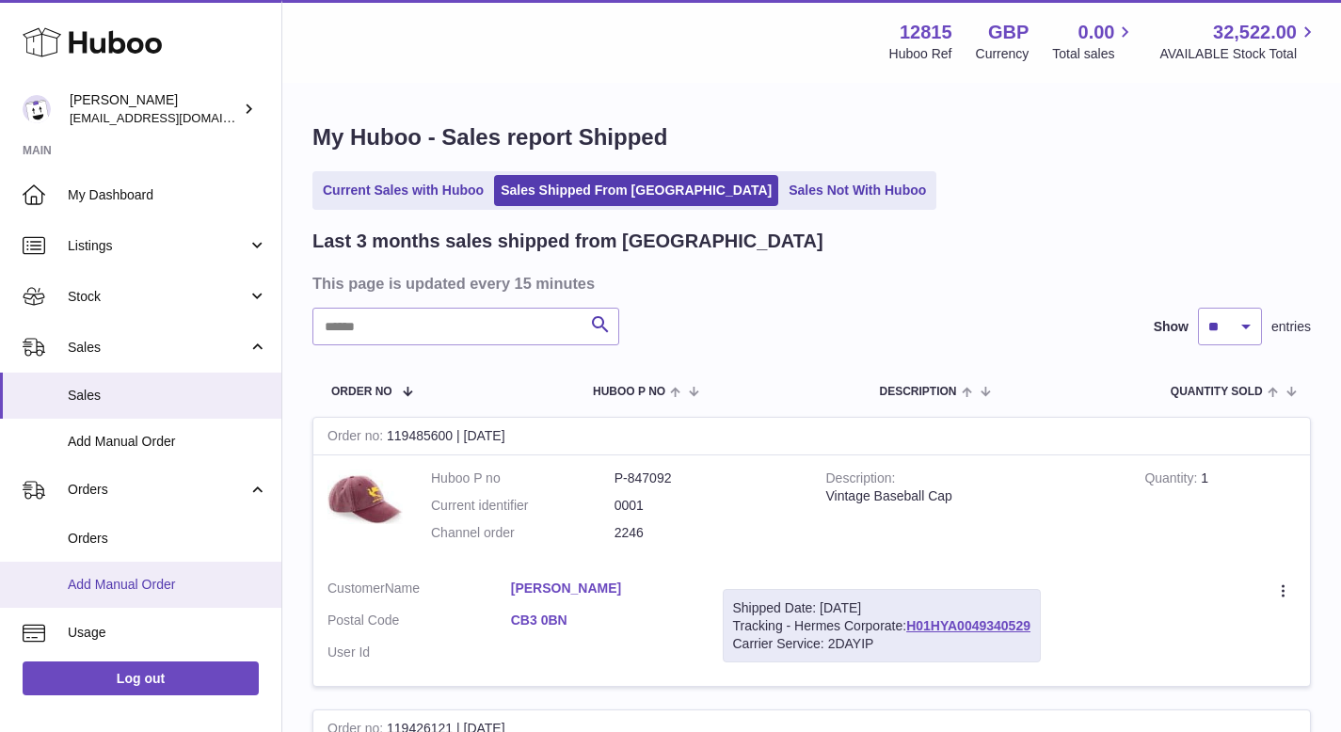
click at [142, 584] on span "Add Manual Order" at bounding box center [168, 585] width 200 height 18
